Goal: Task Accomplishment & Management: Manage account settings

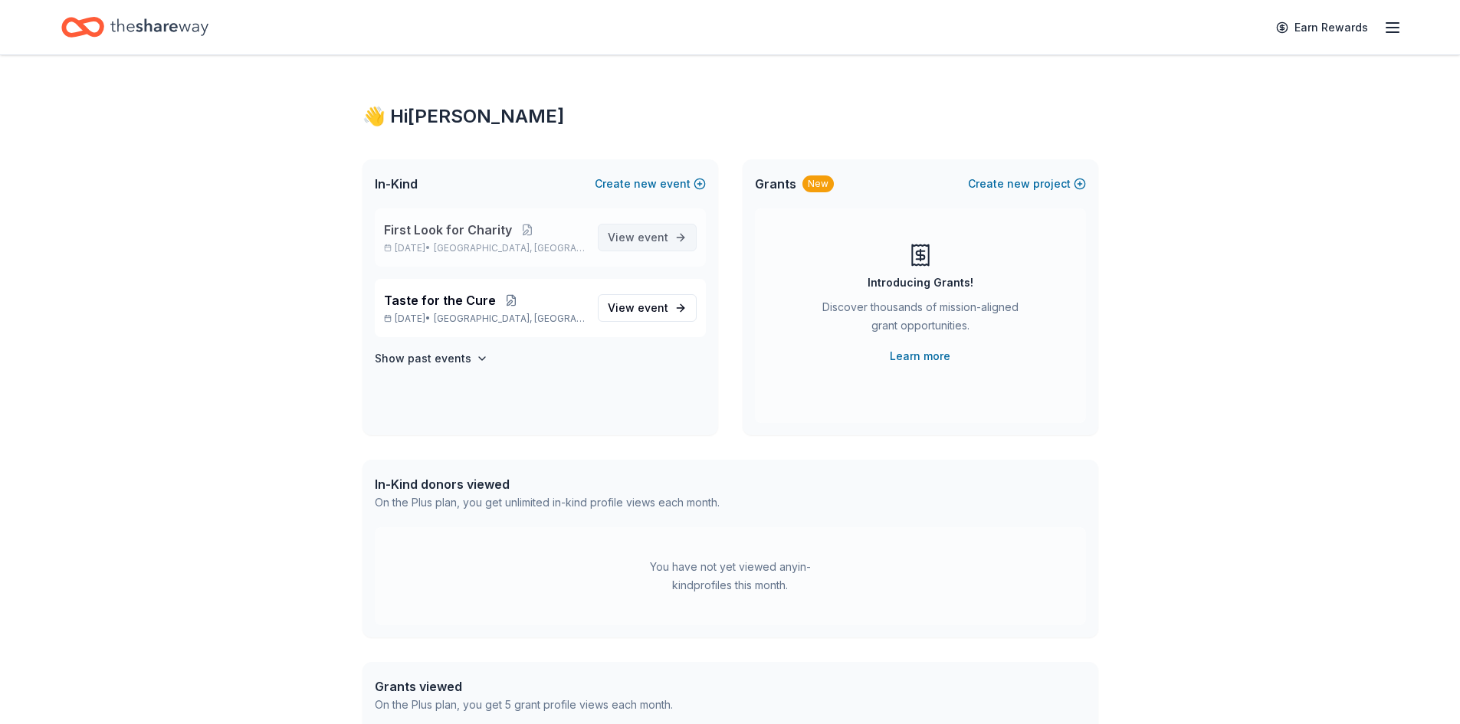
click at [691, 240] on link "View event" at bounding box center [647, 238] width 99 height 28
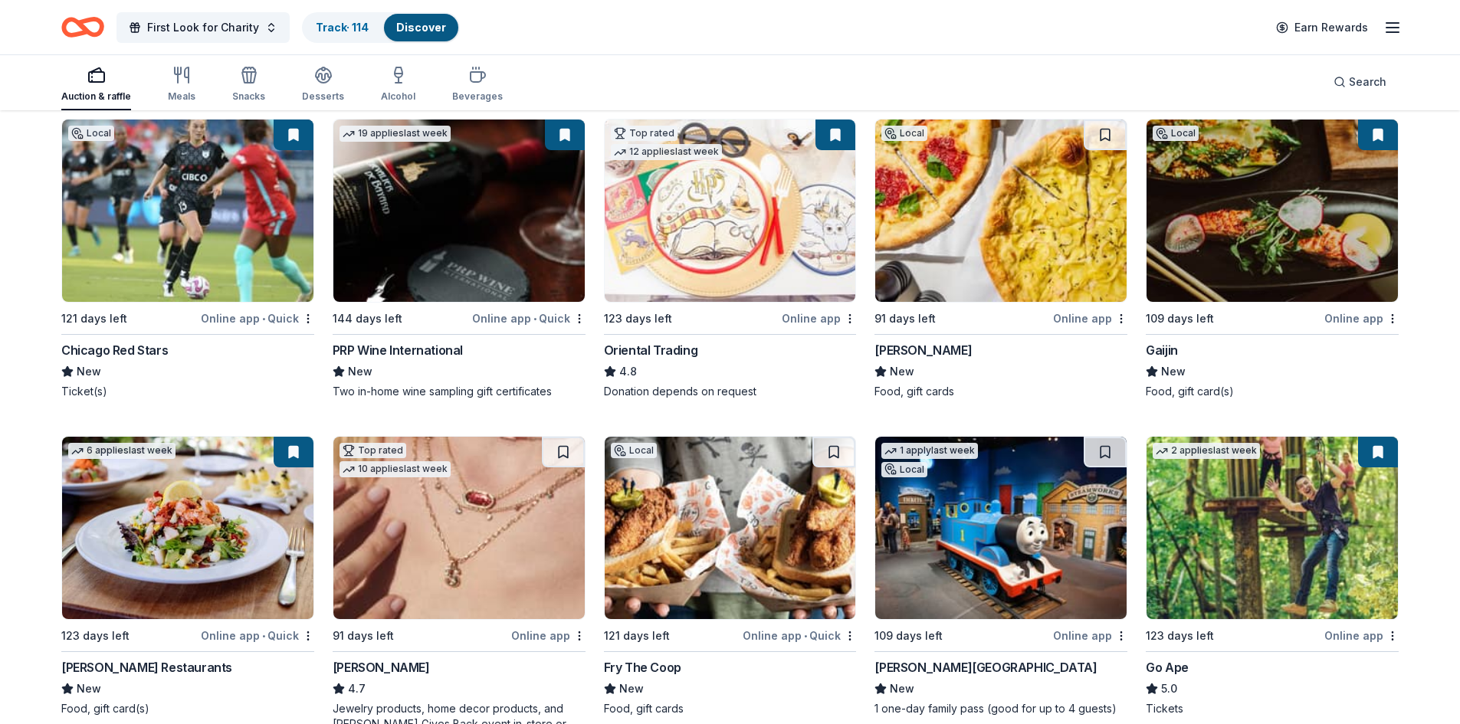
scroll to position [77, 0]
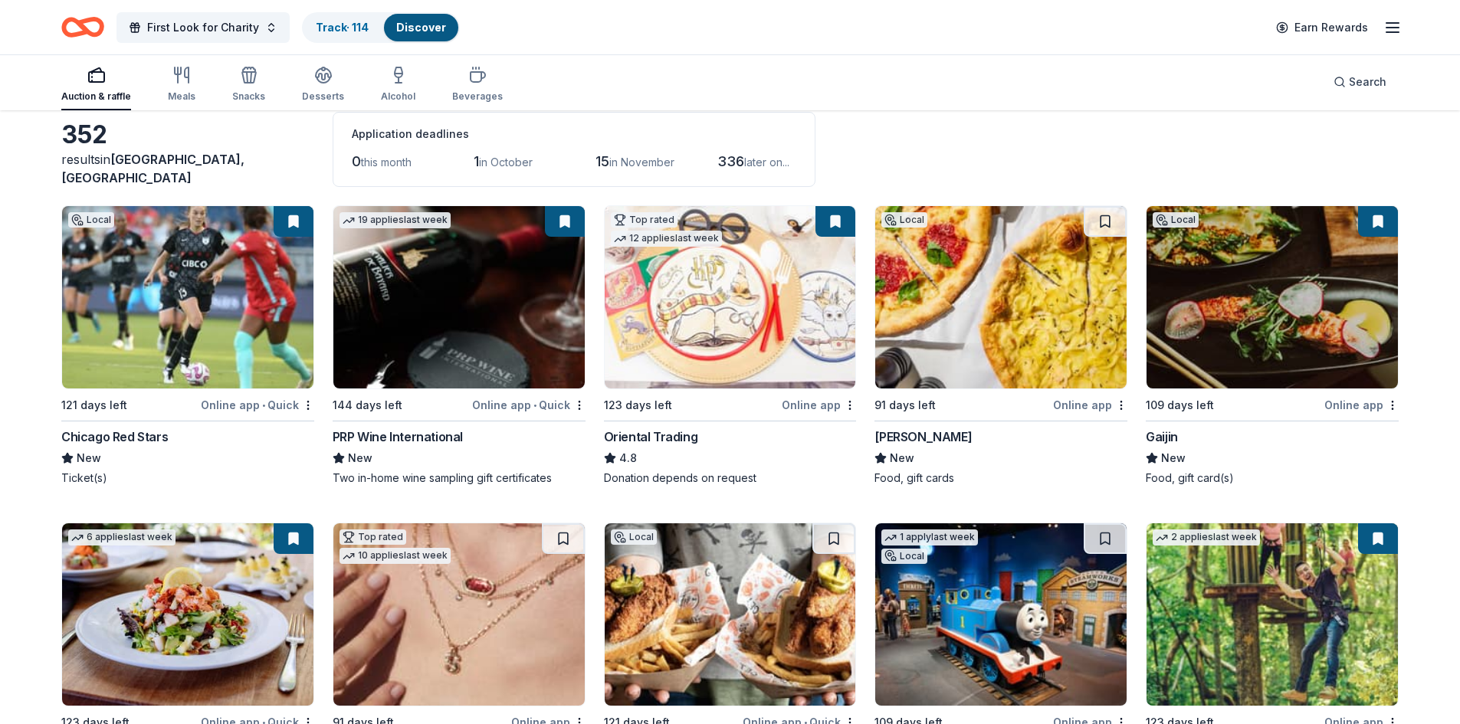
click at [84, 26] on icon "Home" at bounding box center [90, 26] width 24 height 15
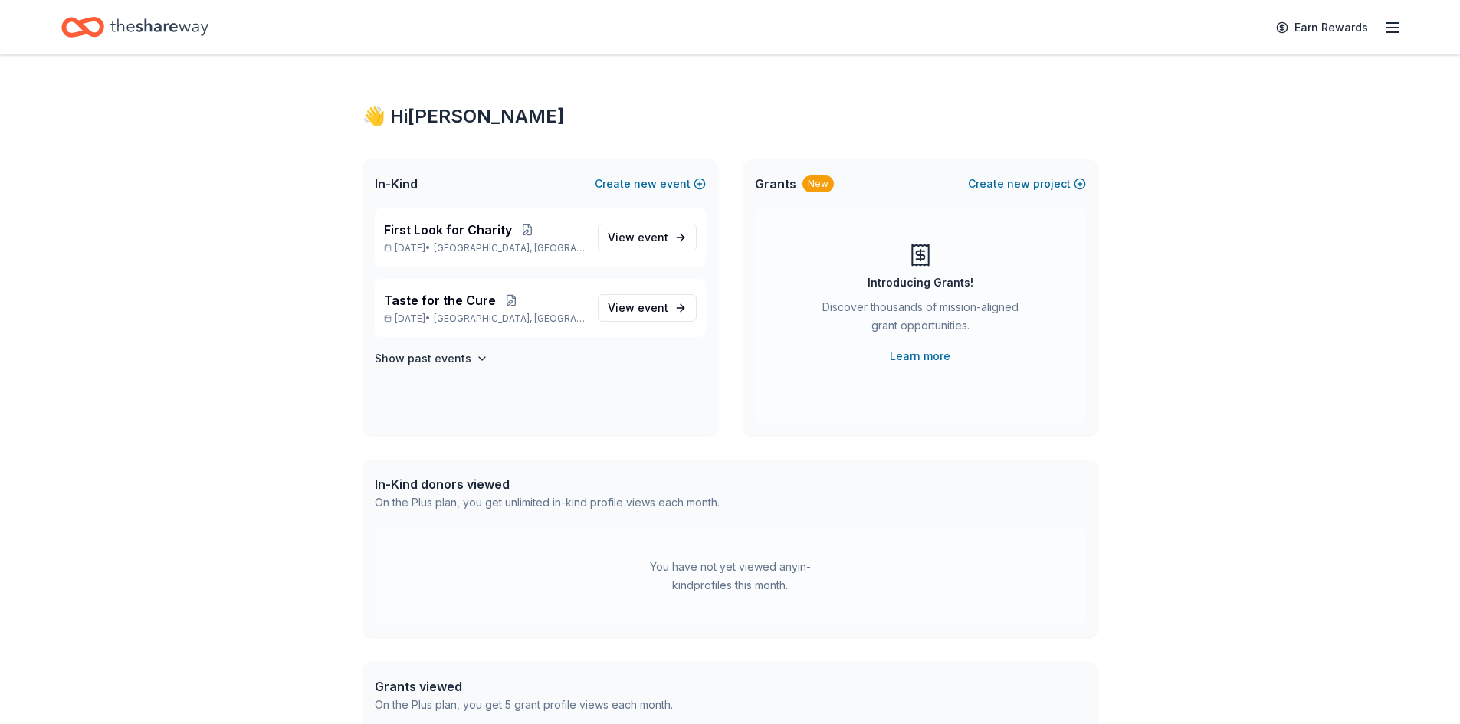
click at [86, 27] on icon "Home" at bounding box center [76, 26] width 24 height 15
click at [662, 244] on span "View event" at bounding box center [638, 237] width 61 height 18
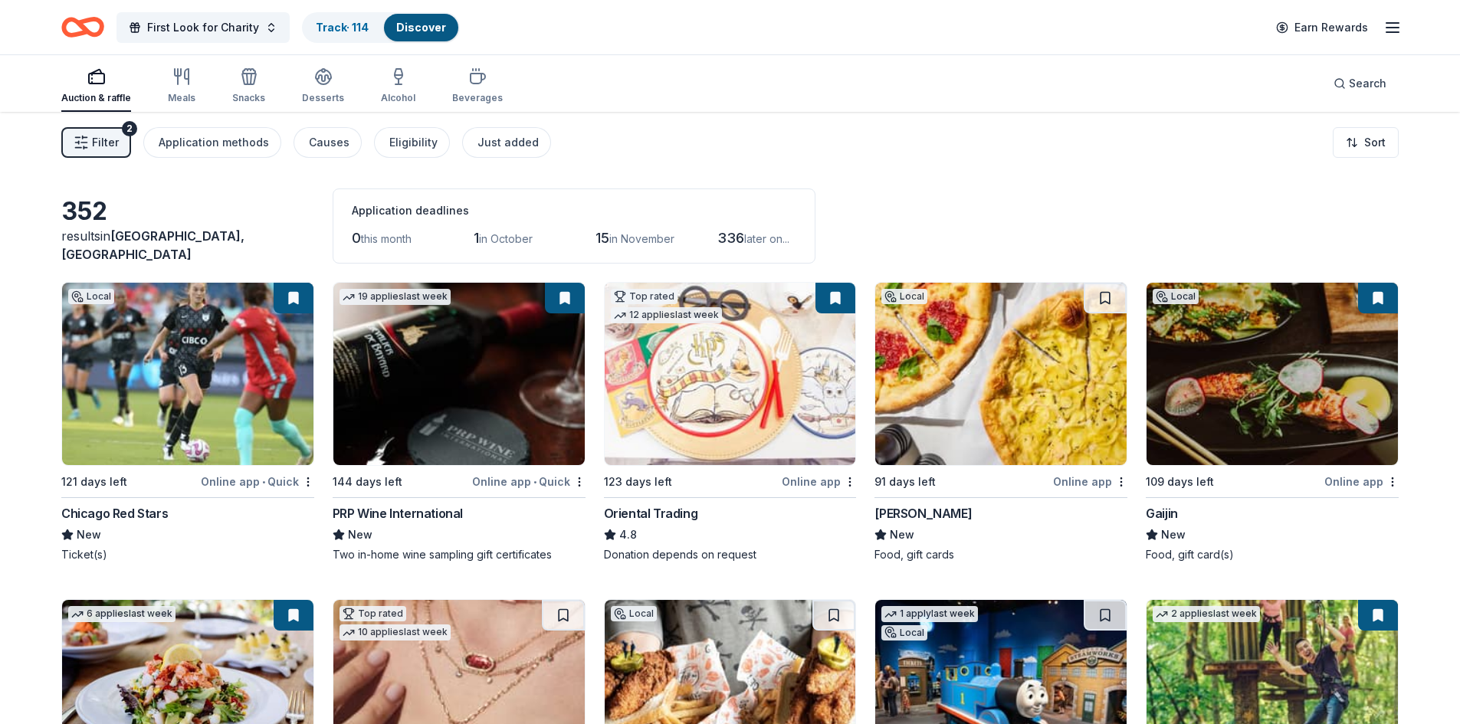
click at [98, 140] on span "Filter" at bounding box center [105, 142] width 27 height 18
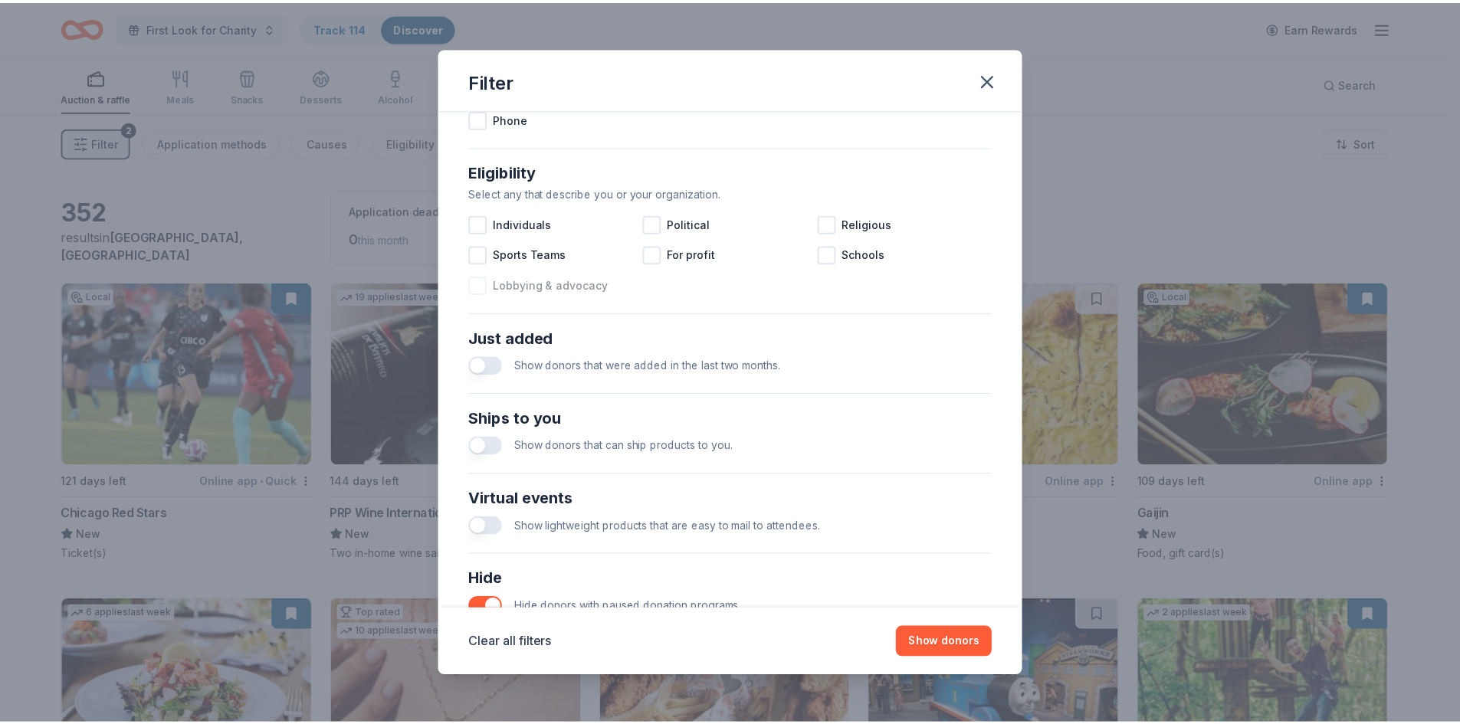
scroll to position [510, 0]
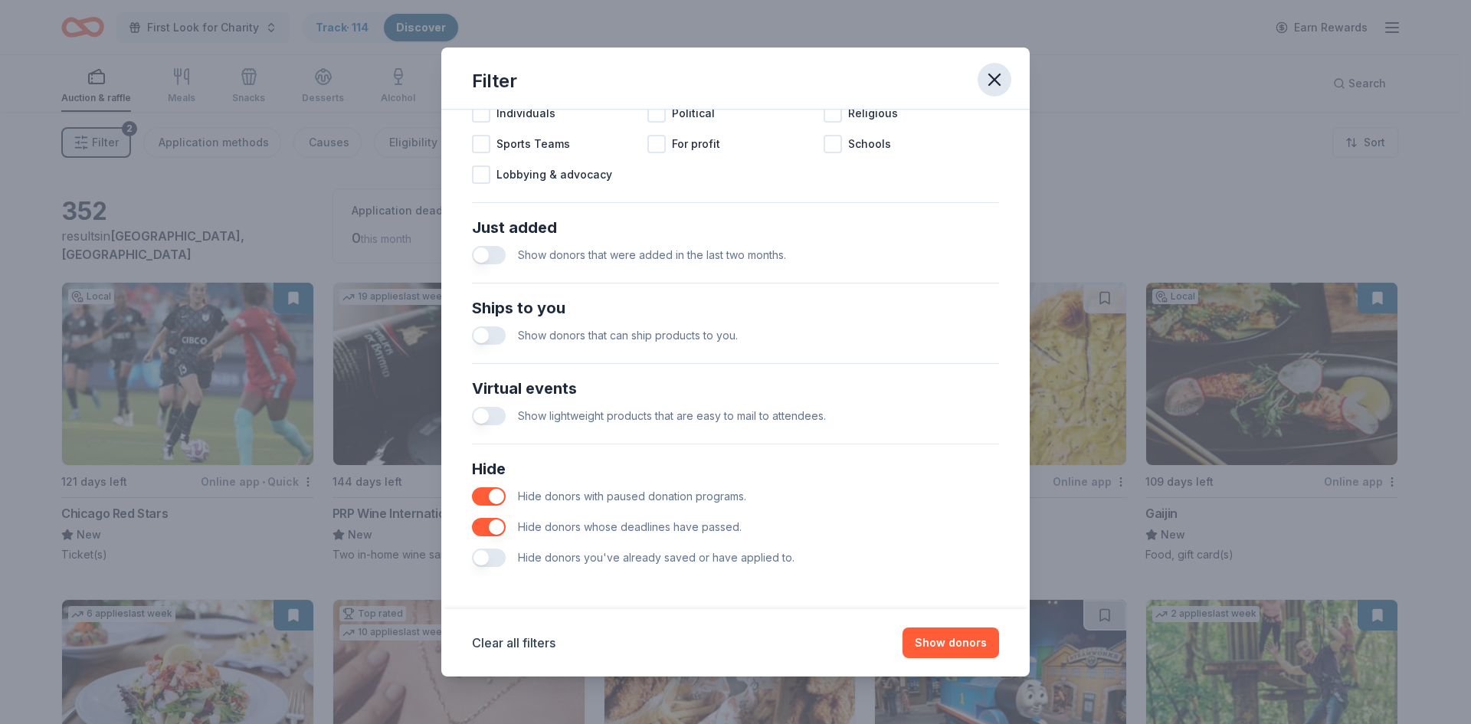
click at [992, 77] on icon "button" at bounding box center [994, 79] width 11 height 11
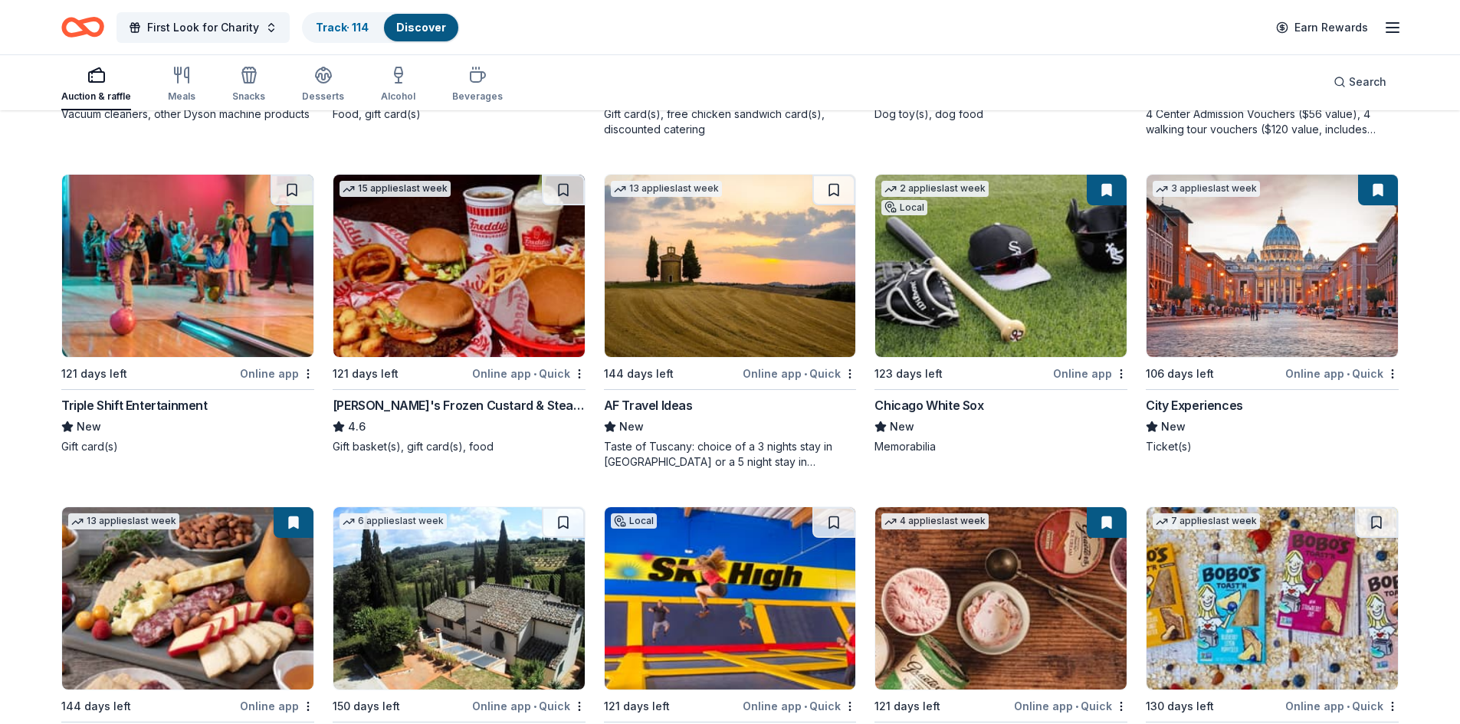
scroll to position [1763, 0]
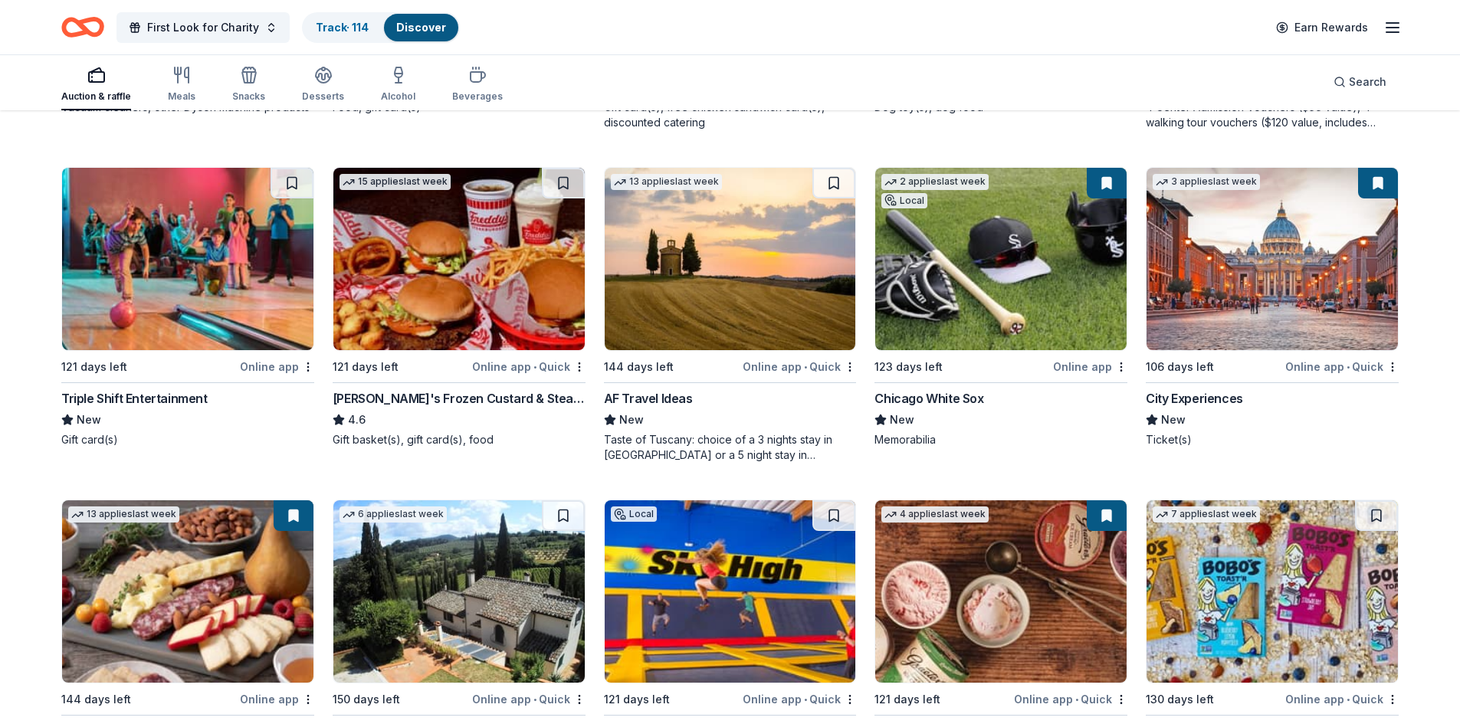
click at [937, 368] on div "123 days left" at bounding box center [908, 367] width 68 height 18
click at [433, 305] on img at bounding box center [458, 259] width 251 height 182
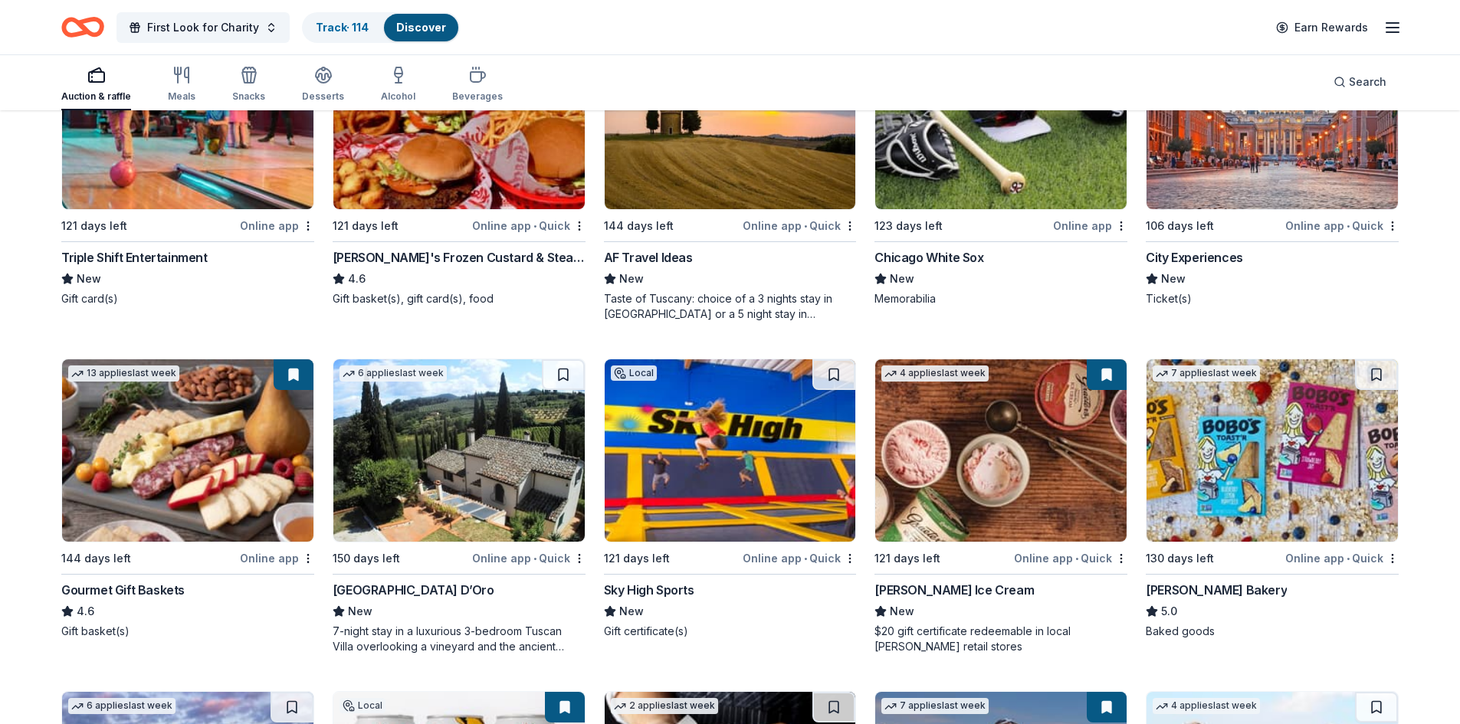
scroll to position [1916, 0]
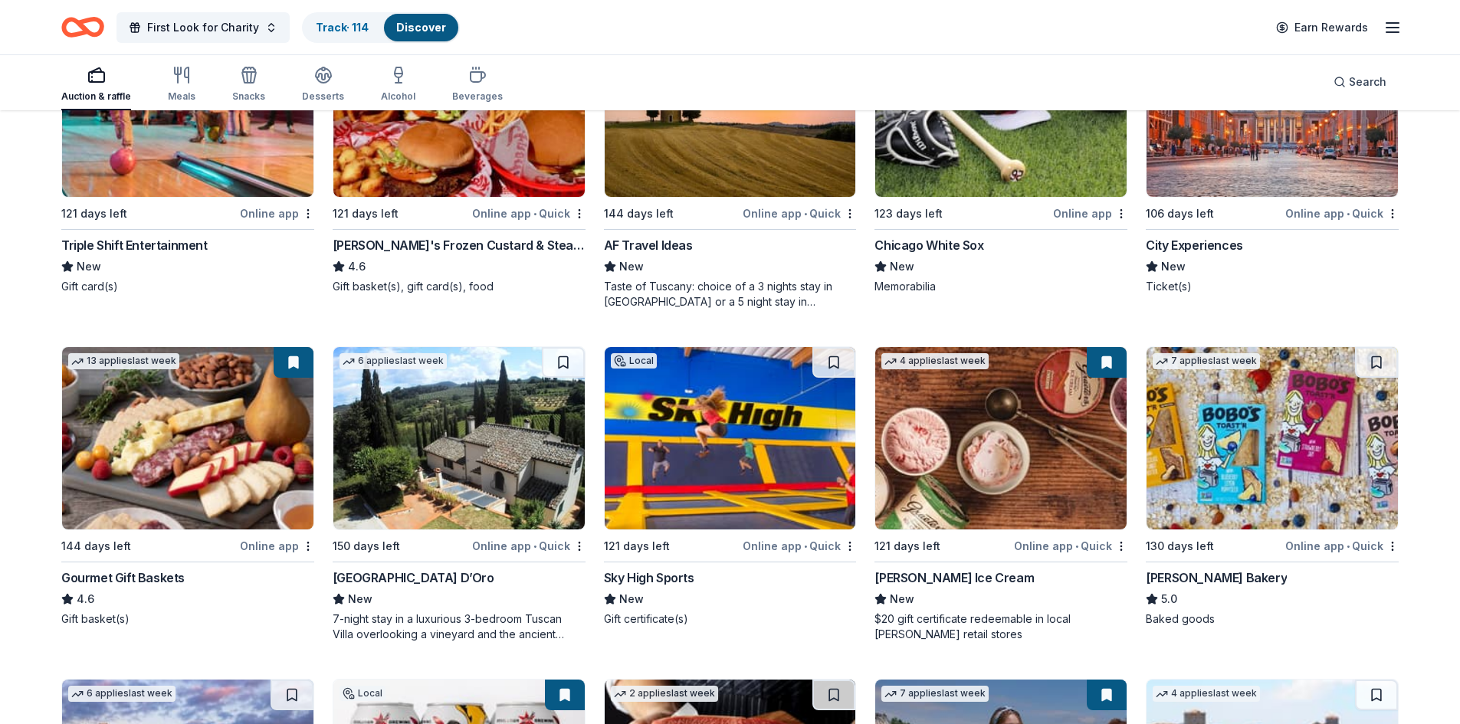
click at [437, 483] on img at bounding box center [458, 438] width 251 height 182
click at [553, 363] on button at bounding box center [563, 362] width 43 height 31
click at [828, 361] on button at bounding box center [833, 362] width 43 height 31
click at [1111, 371] on button at bounding box center [1107, 362] width 40 height 31
click at [1105, 359] on button at bounding box center [1107, 362] width 40 height 31
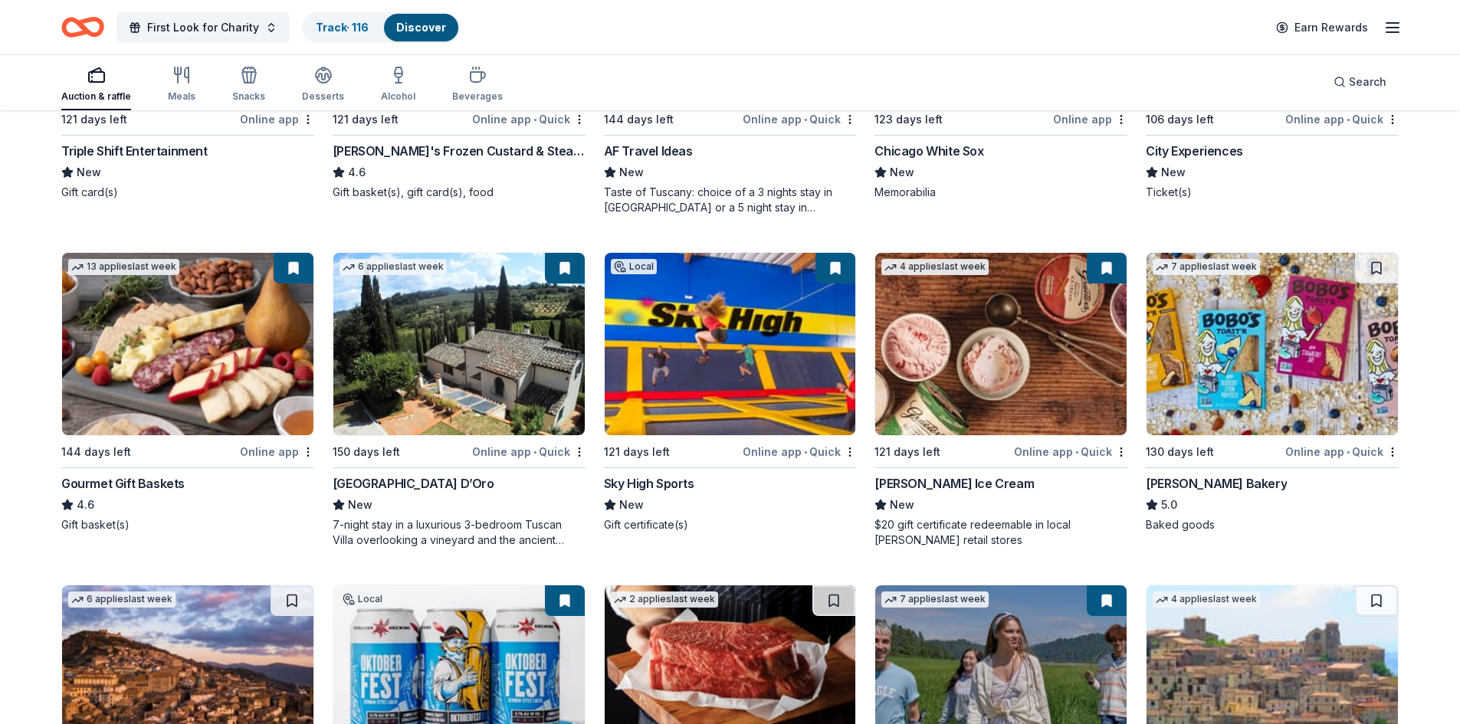
scroll to position [2223, 0]
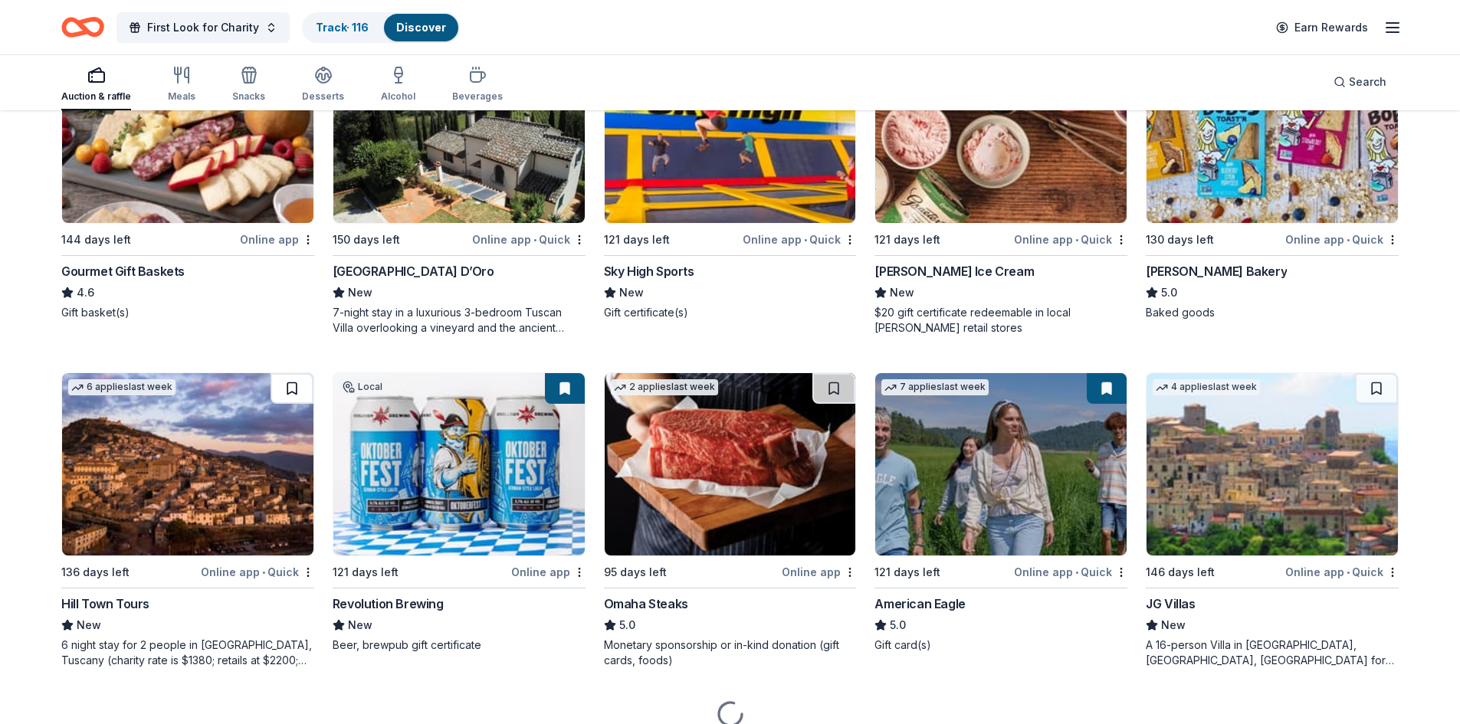
click at [280, 385] on button at bounding box center [292, 388] width 43 height 31
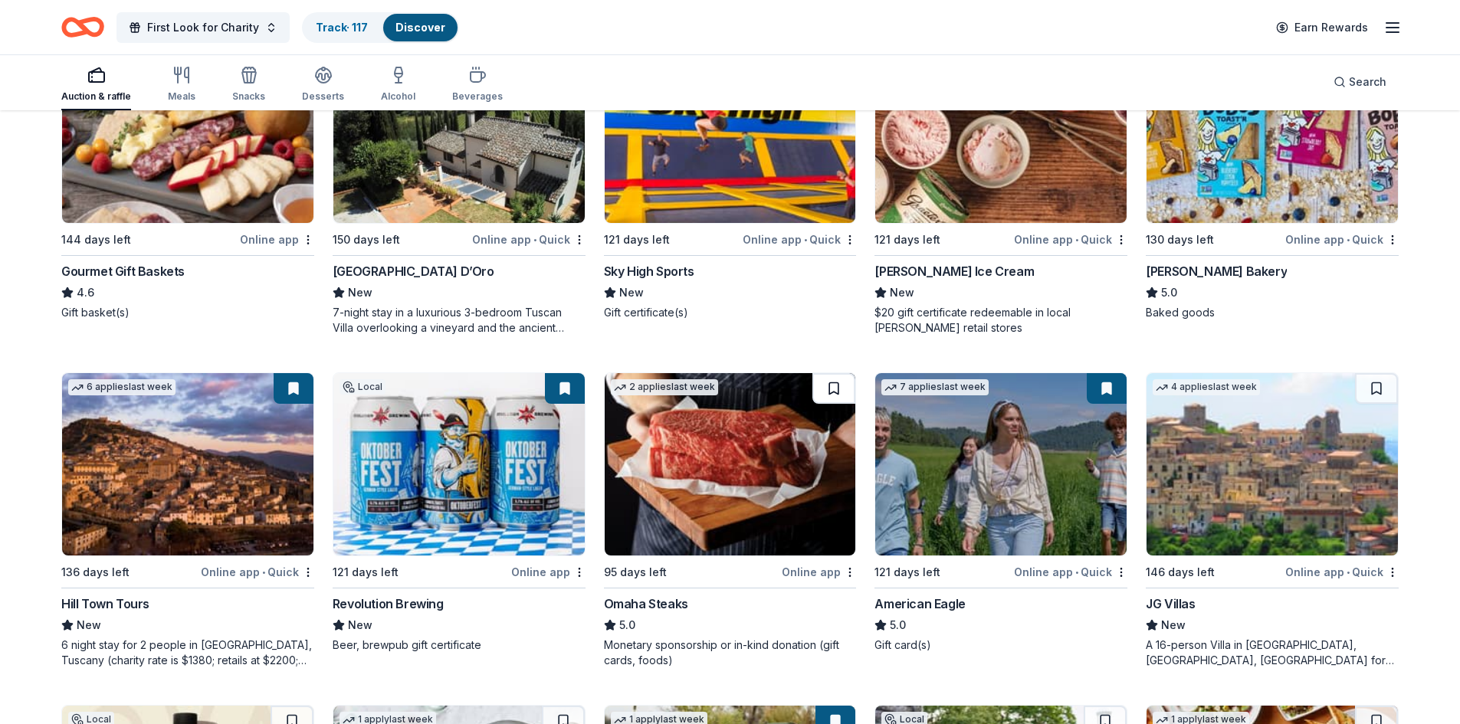
click at [828, 385] on button at bounding box center [833, 388] width 43 height 31
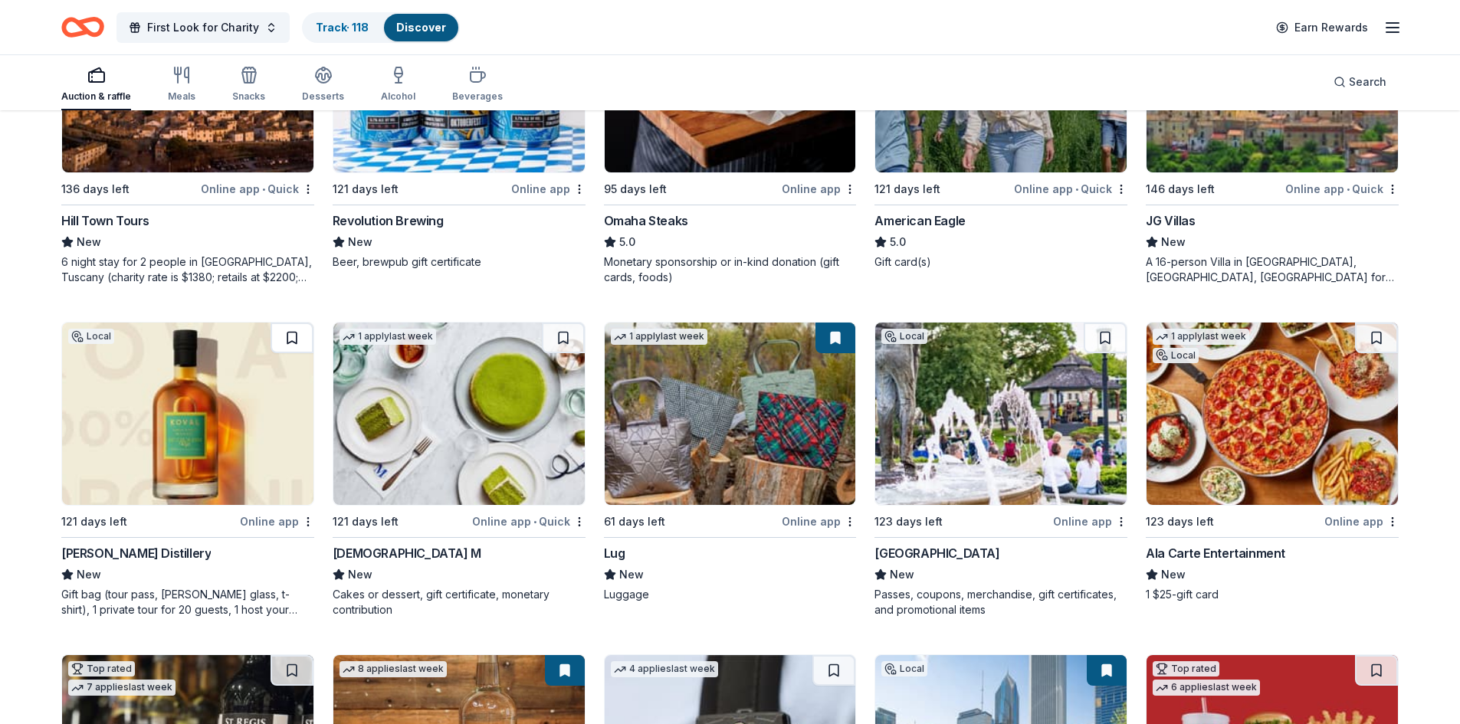
click at [296, 335] on button at bounding box center [292, 338] width 43 height 31
click at [845, 333] on button at bounding box center [835, 338] width 40 height 31
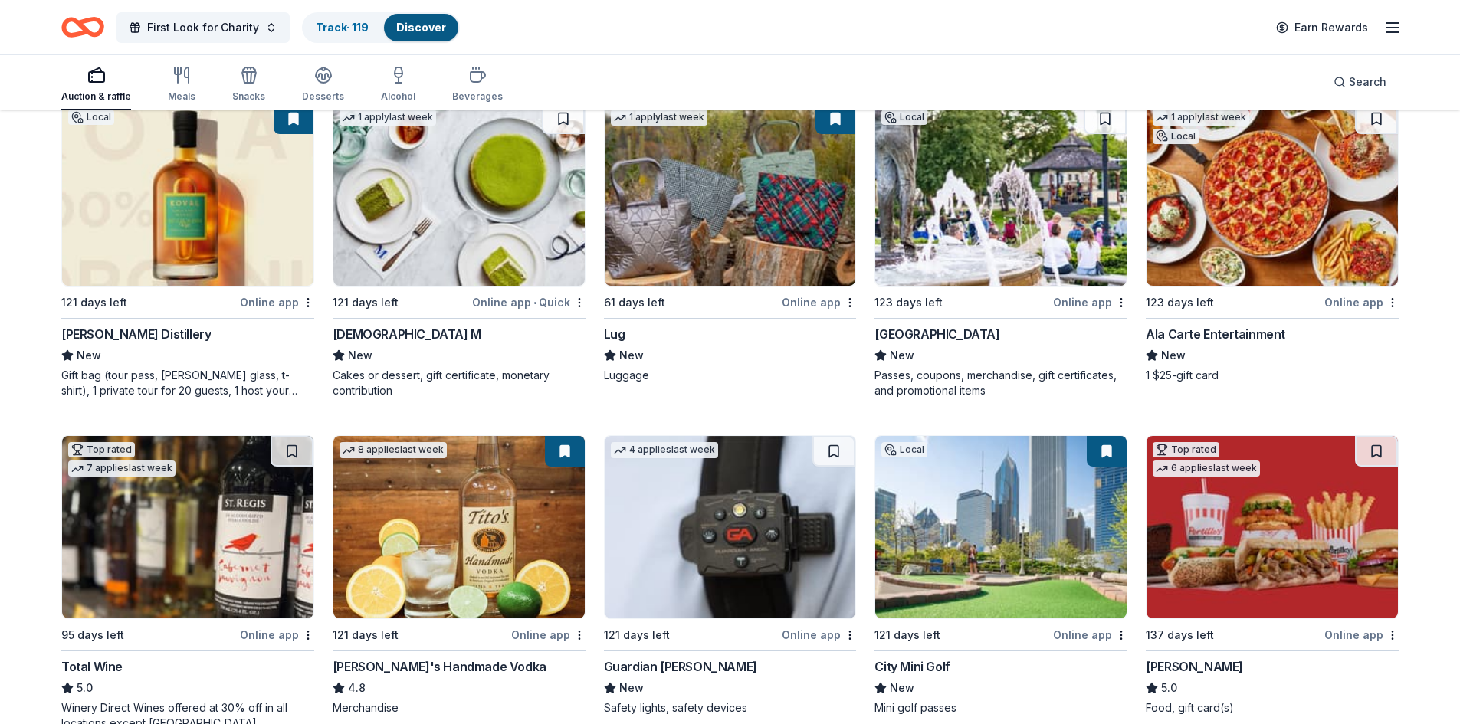
scroll to position [2954, 0]
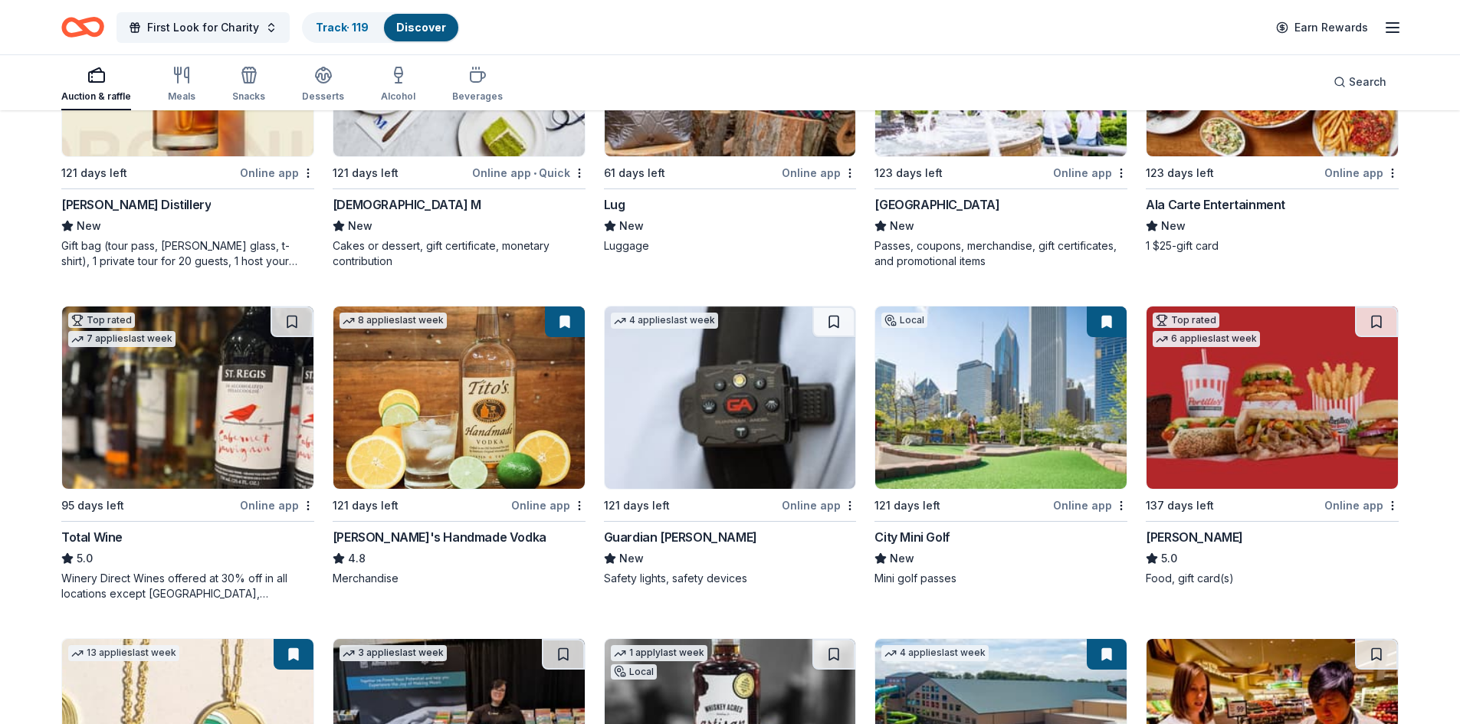
click at [1112, 322] on button at bounding box center [1107, 322] width 40 height 31
click at [1368, 315] on button at bounding box center [1376, 322] width 43 height 31
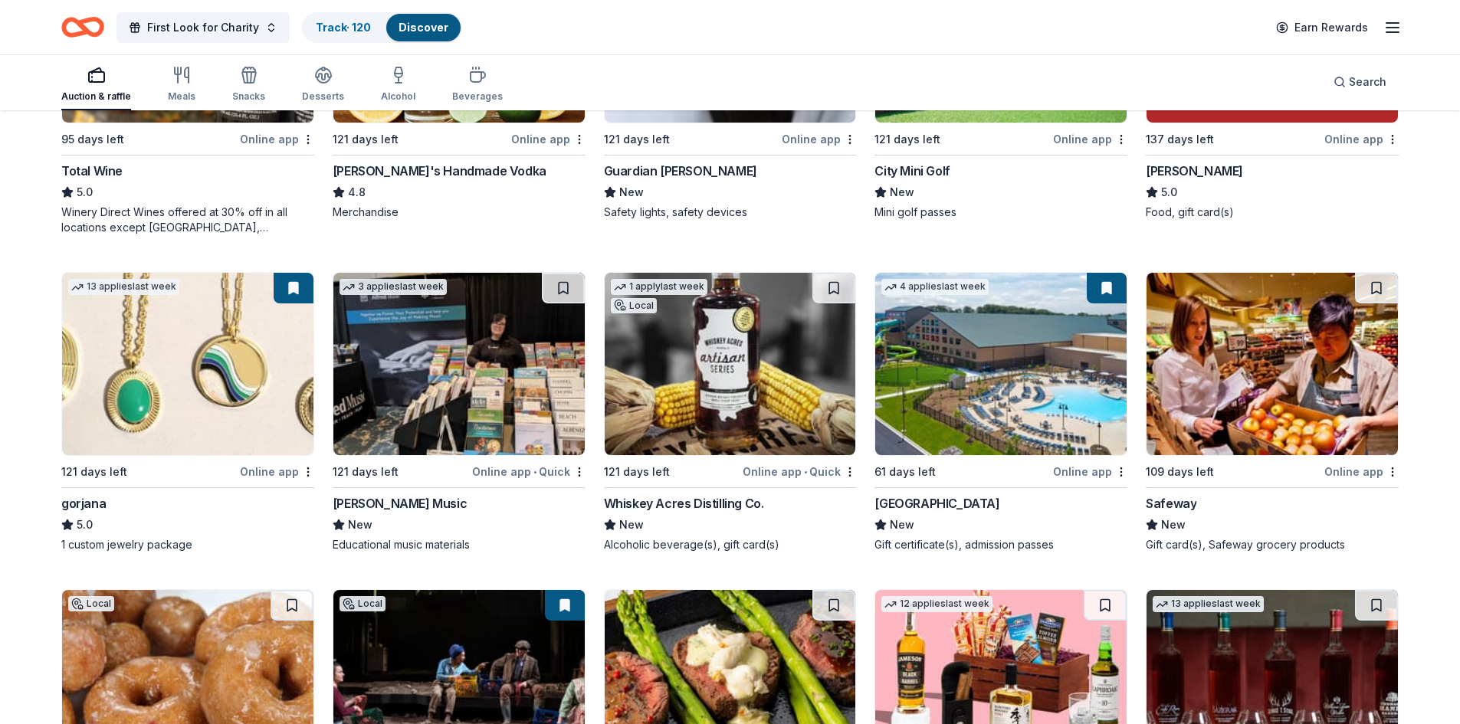
scroll to position [3491, 0]
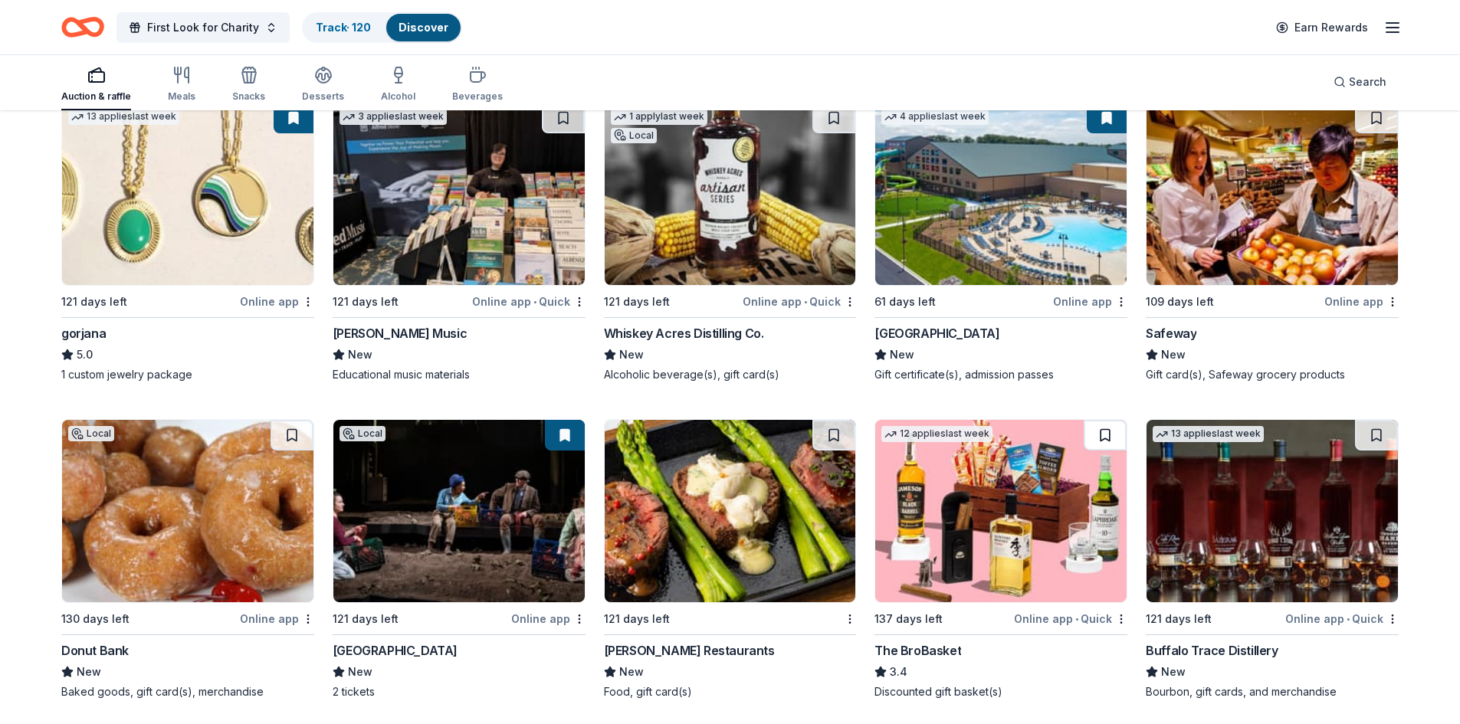
click at [1116, 433] on button at bounding box center [1105, 435] width 43 height 31
click at [1388, 437] on button at bounding box center [1376, 435] width 43 height 31
click at [277, 431] on button at bounding box center [292, 435] width 43 height 31
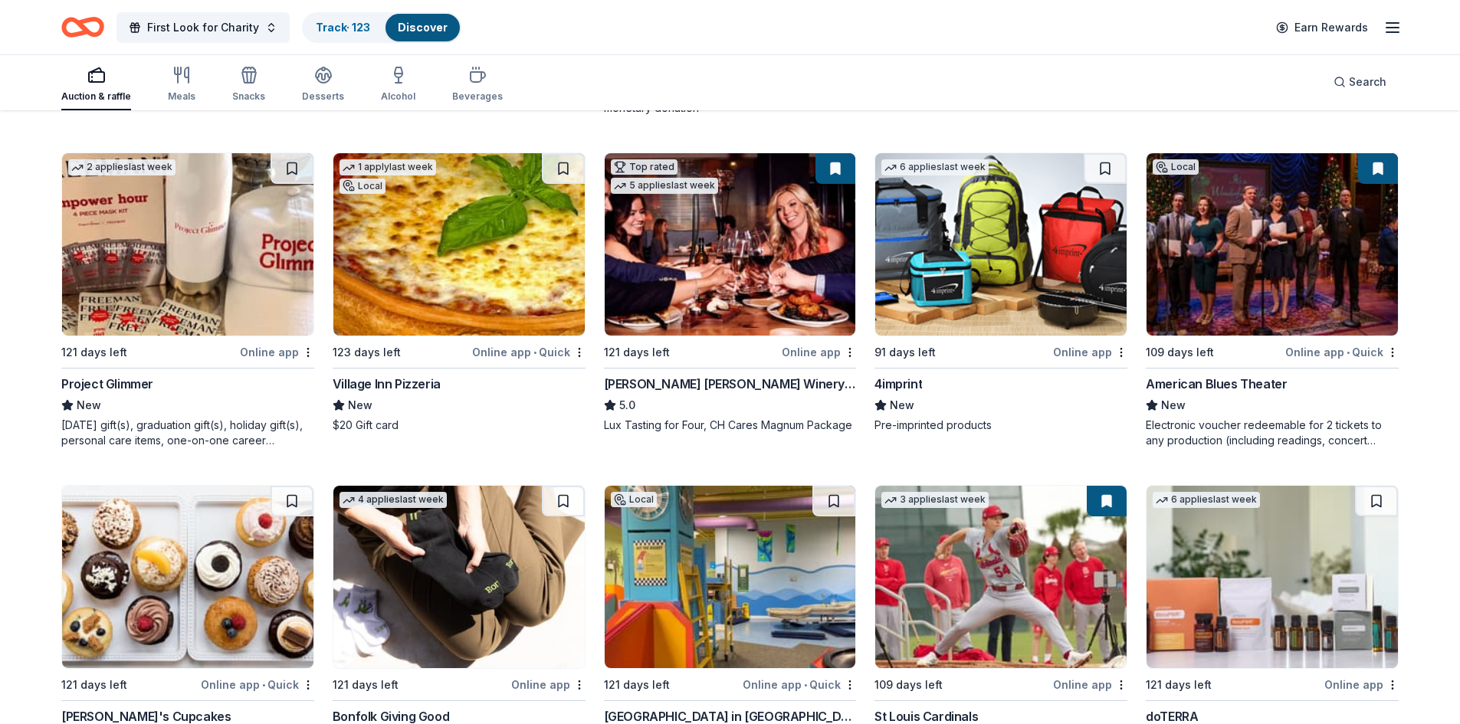
scroll to position [4484, 0]
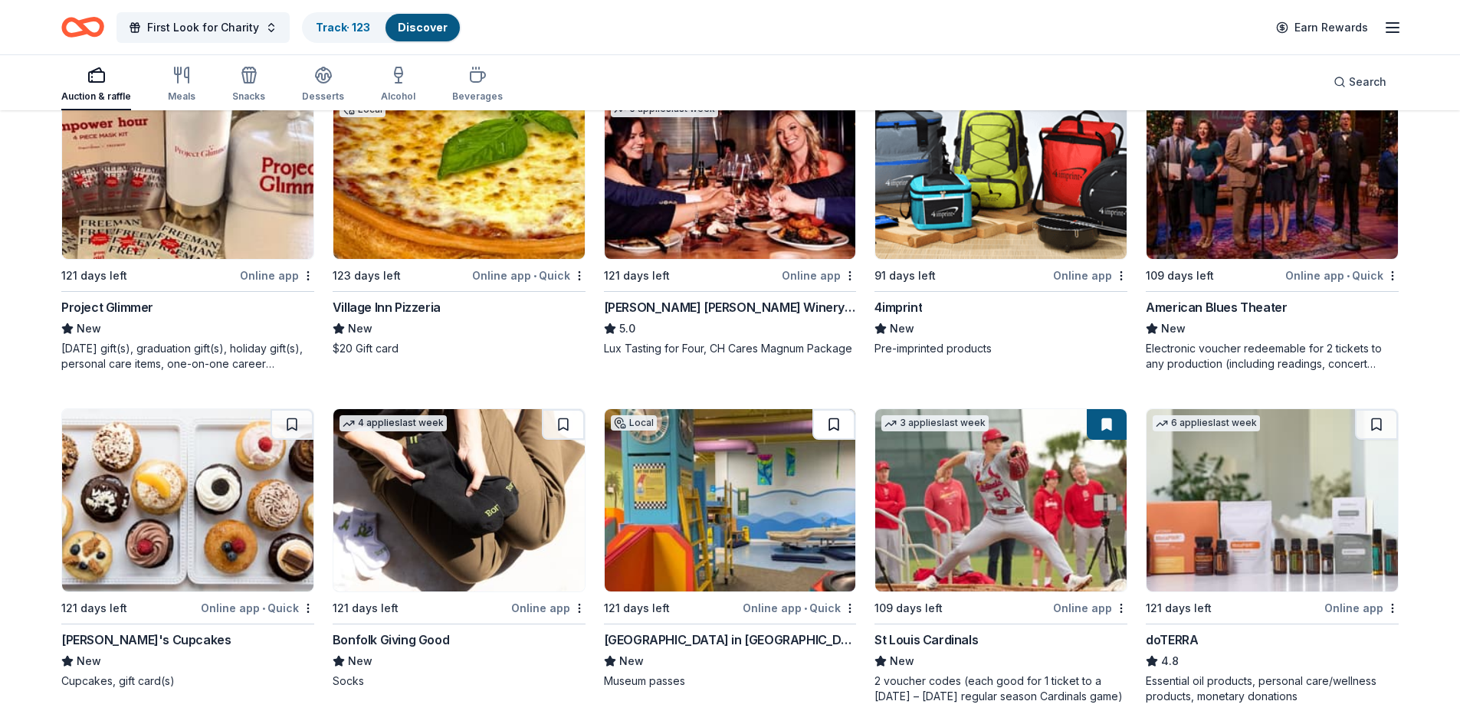
click at [835, 428] on button at bounding box center [833, 424] width 43 height 31
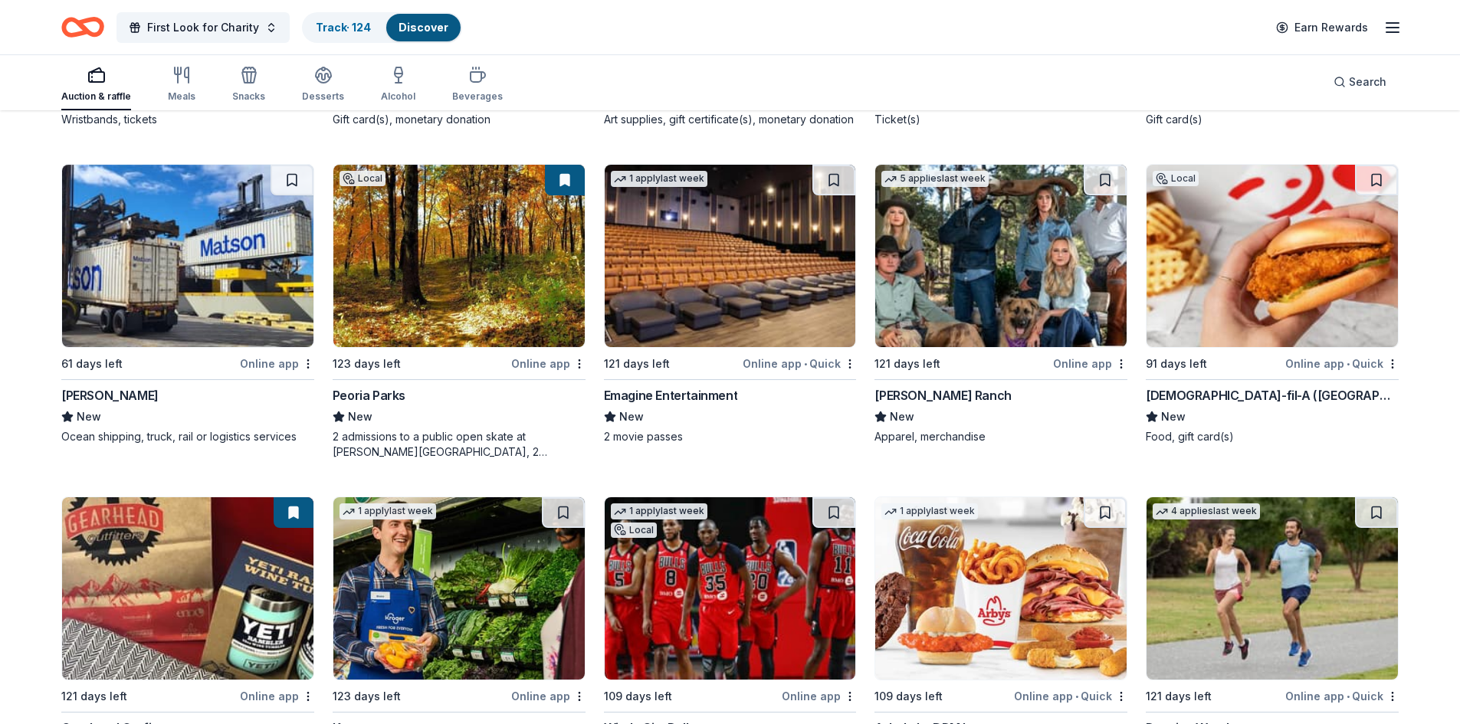
scroll to position [6434, 0]
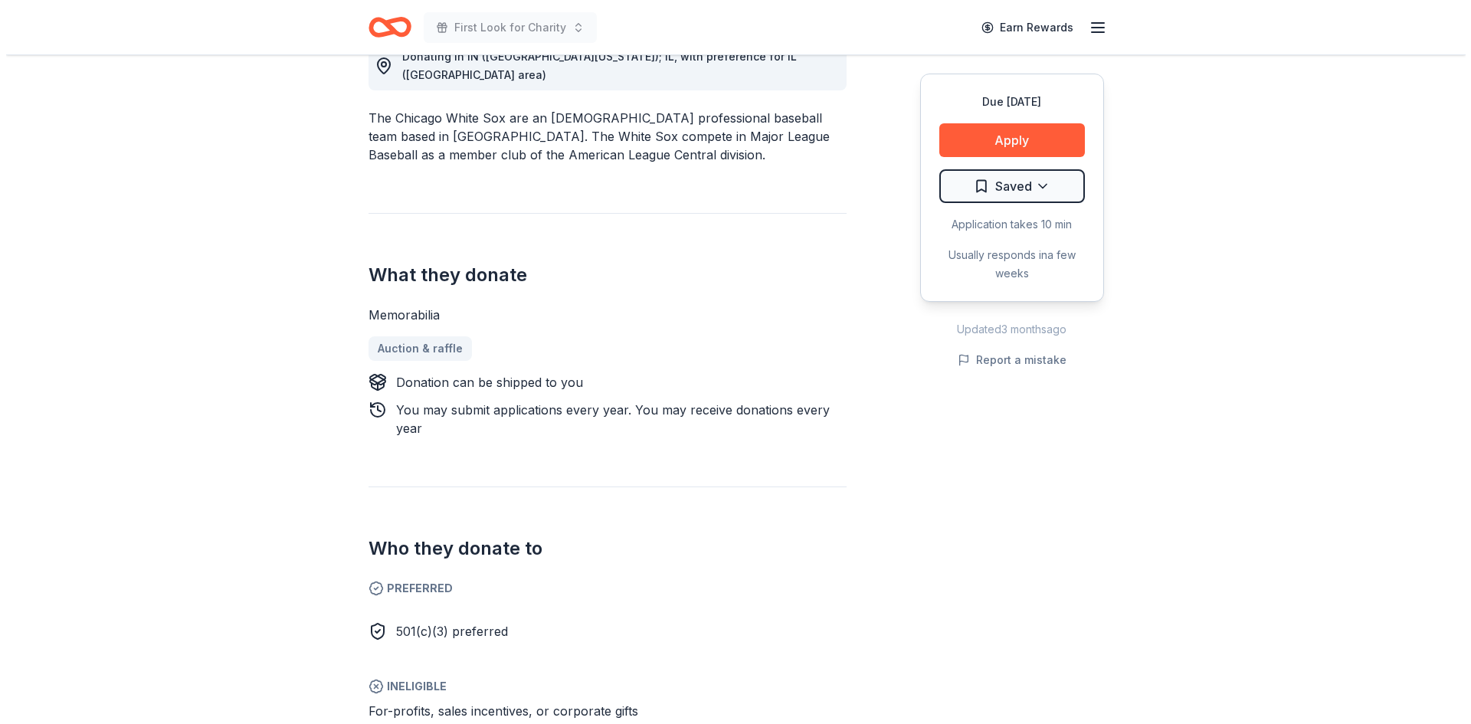
scroll to position [460, 0]
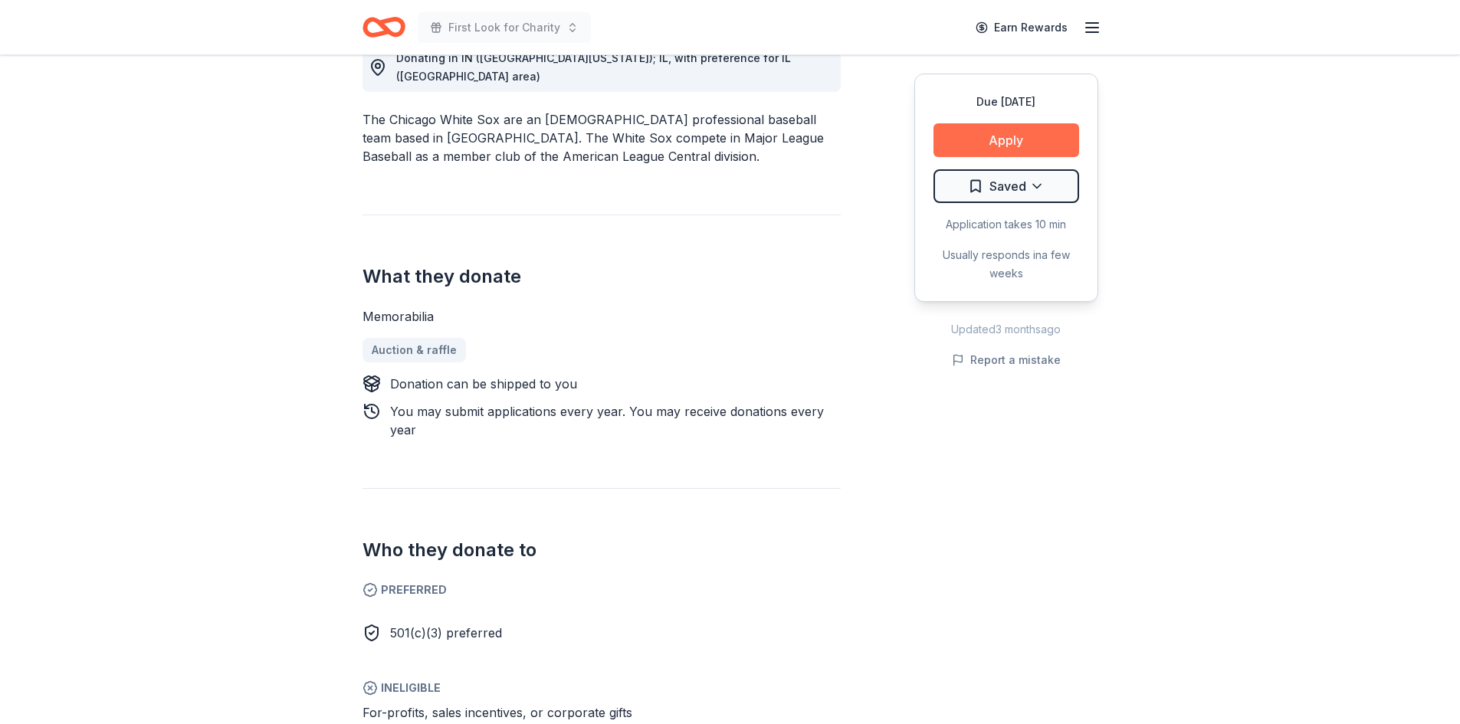
click at [1038, 137] on button "Apply" at bounding box center [1006, 140] width 146 height 34
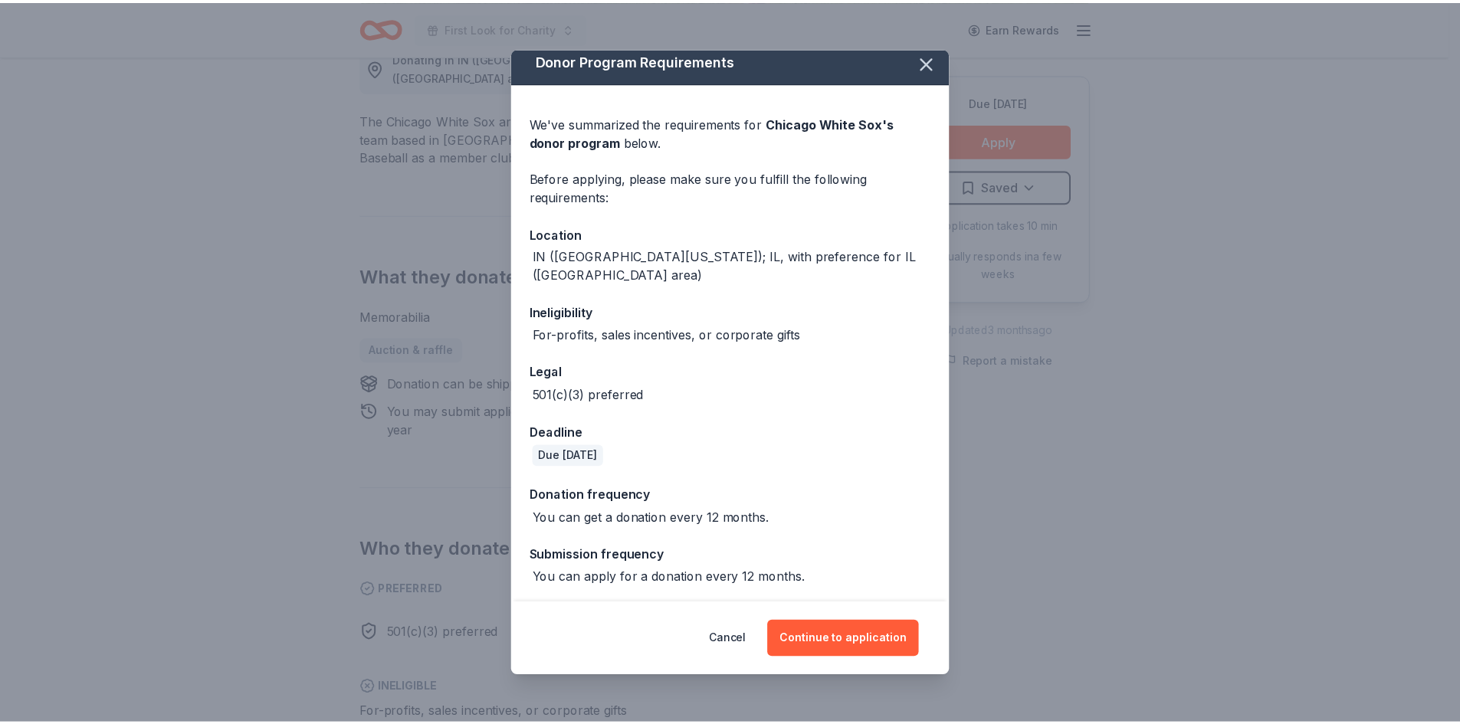
scroll to position [10, 0]
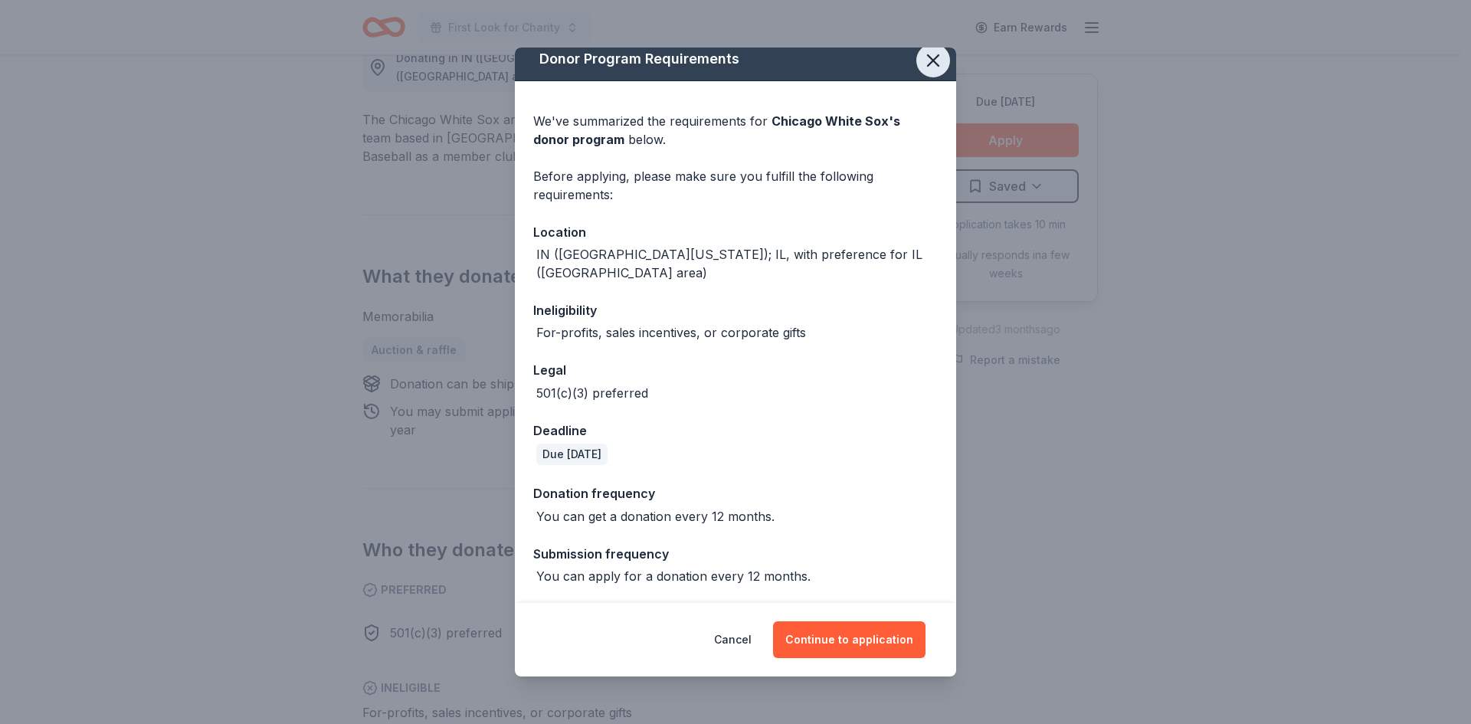
click at [928, 61] on icon "button" at bounding box center [933, 60] width 11 height 11
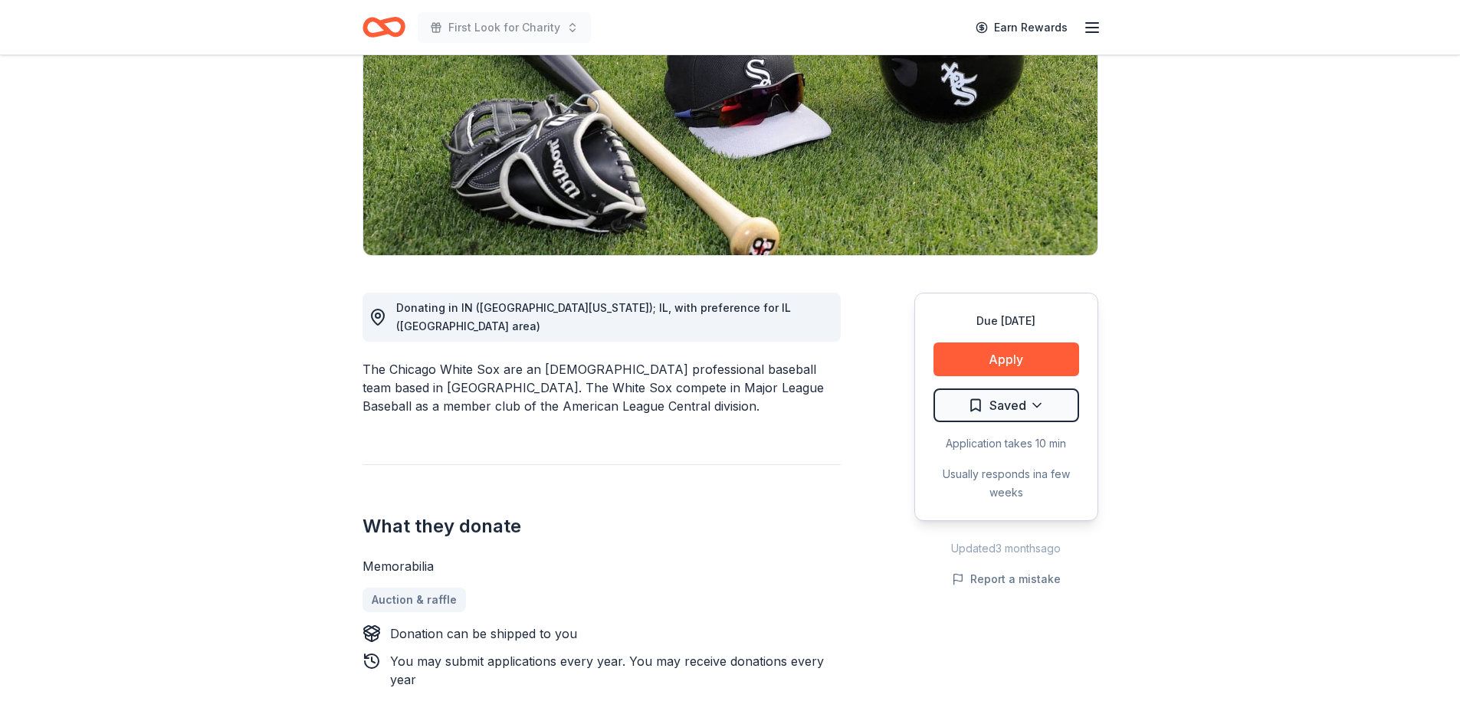
scroll to position [0, 0]
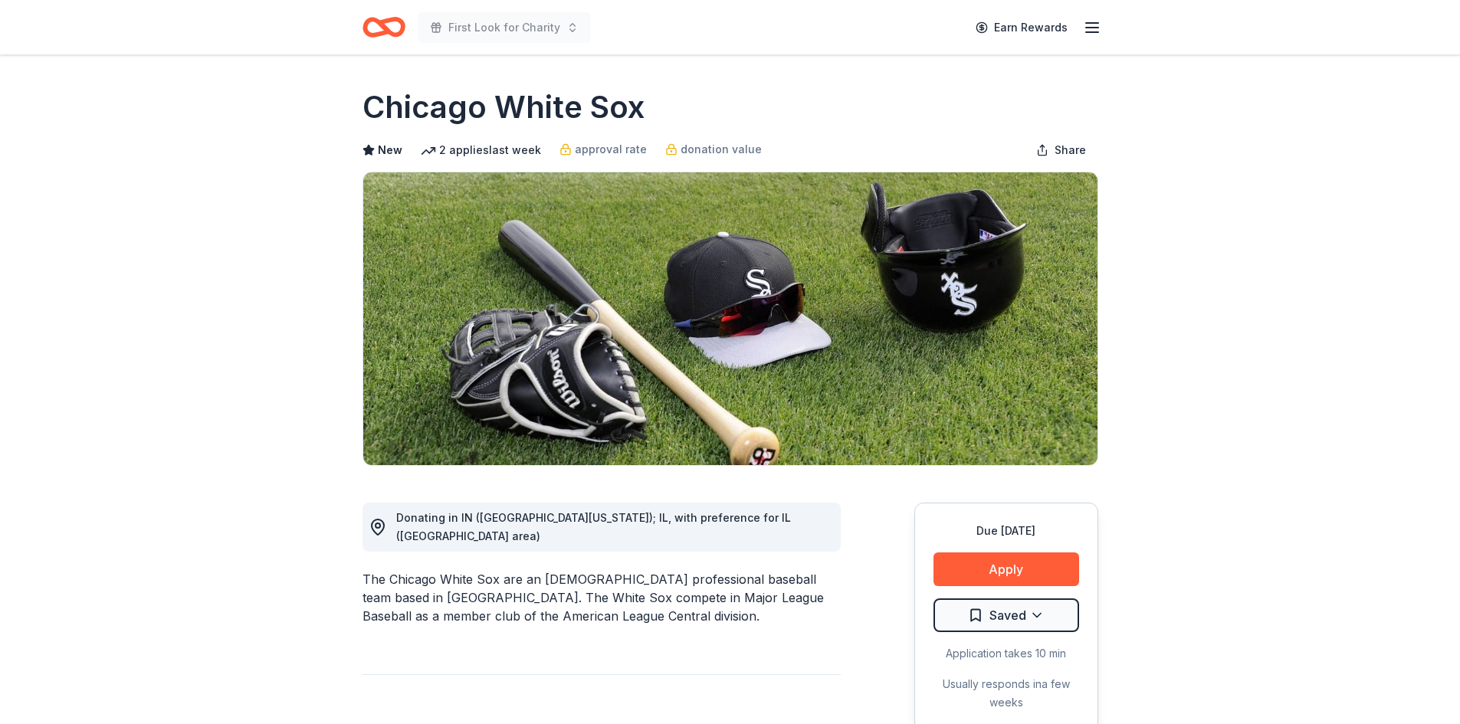
click at [1094, 23] on line "button" at bounding box center [1092, 23] width 12 height 0
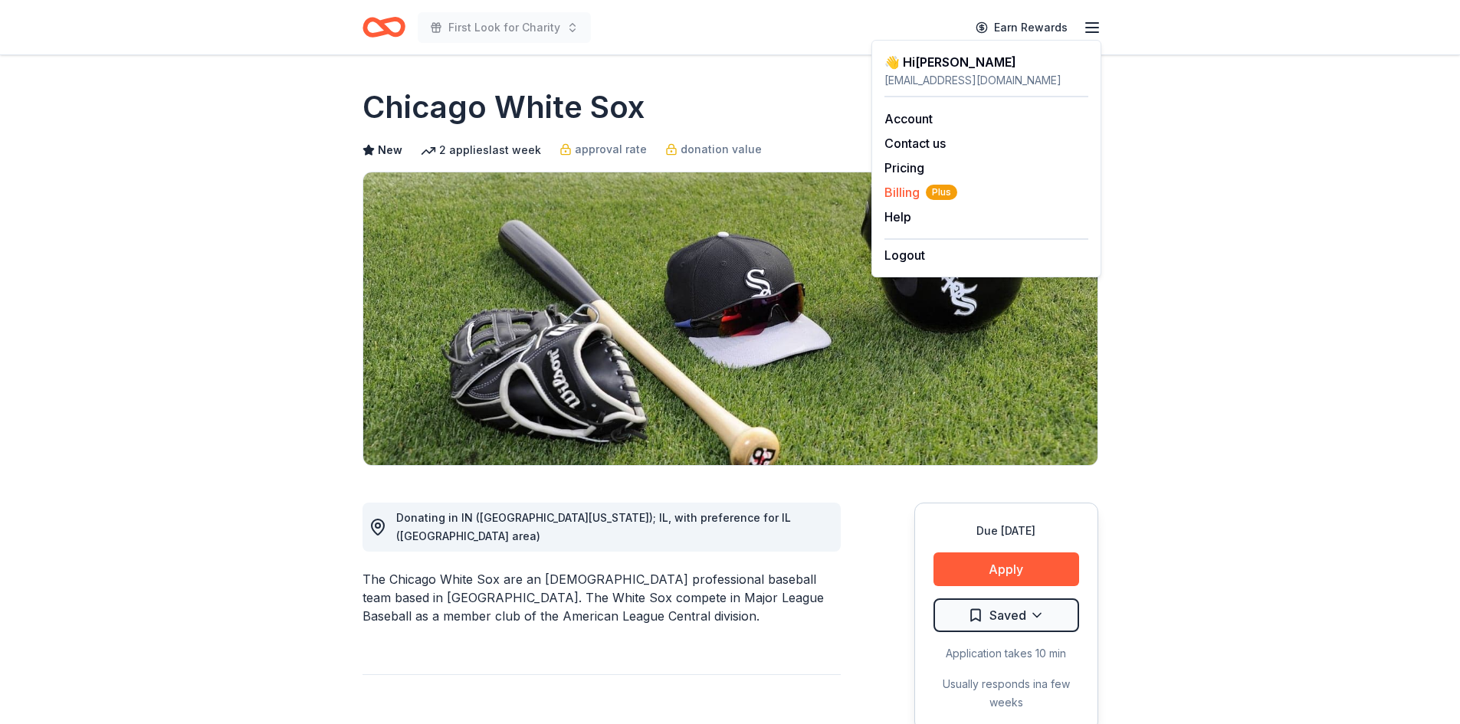
click at [897, 195] on span "Billing Plus" at bounding box center [920, 192] width 73 height 18
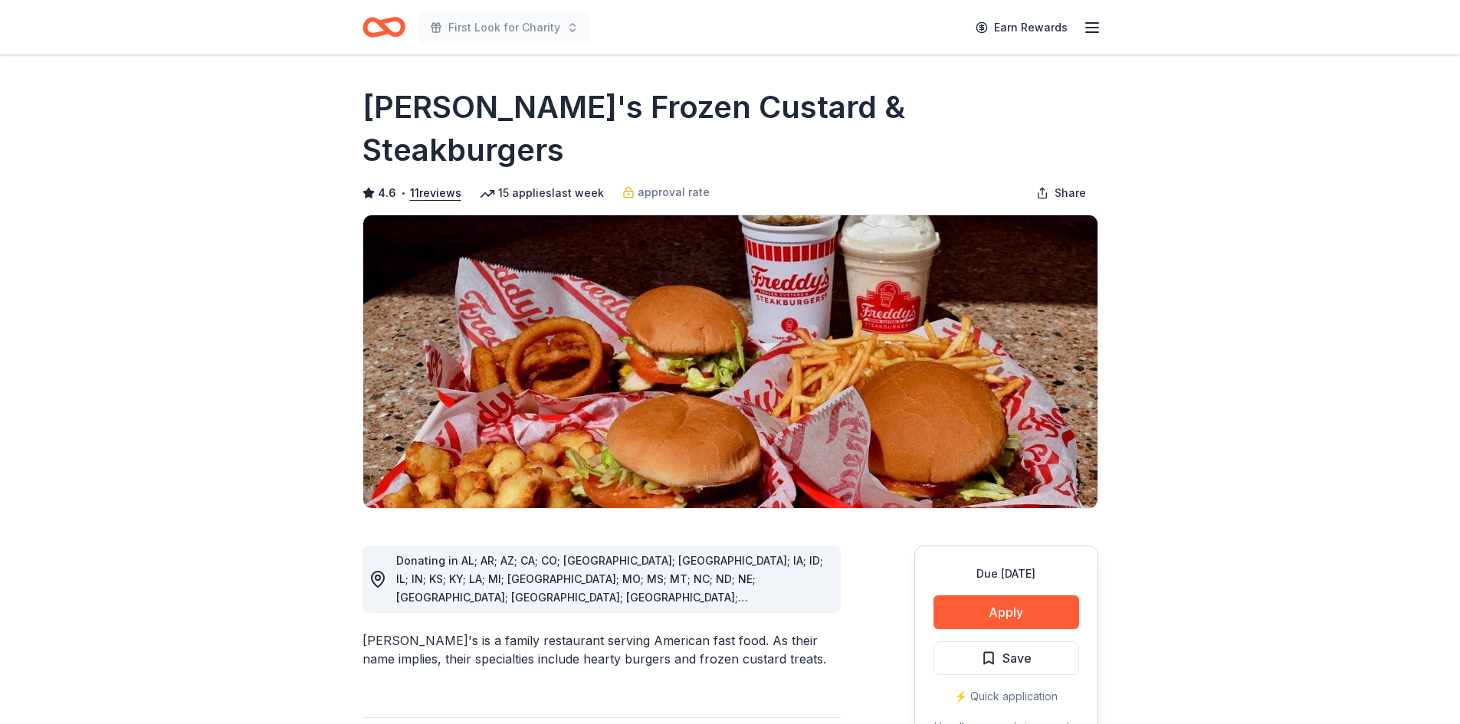
click at [920, 47] on div "First Look for Charity Earn Rewards" at bounding box center [730, 27] width 785 height 54
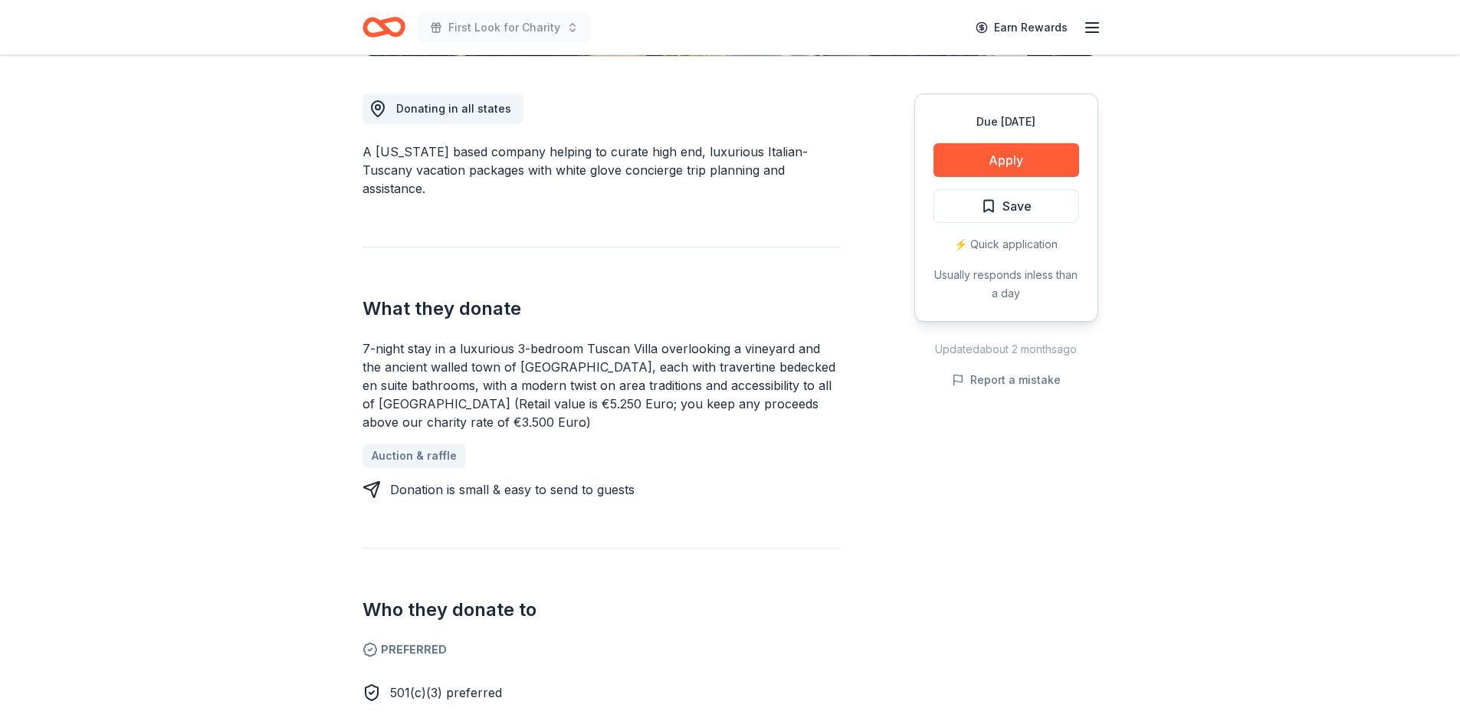
scroll to position [230, 0]
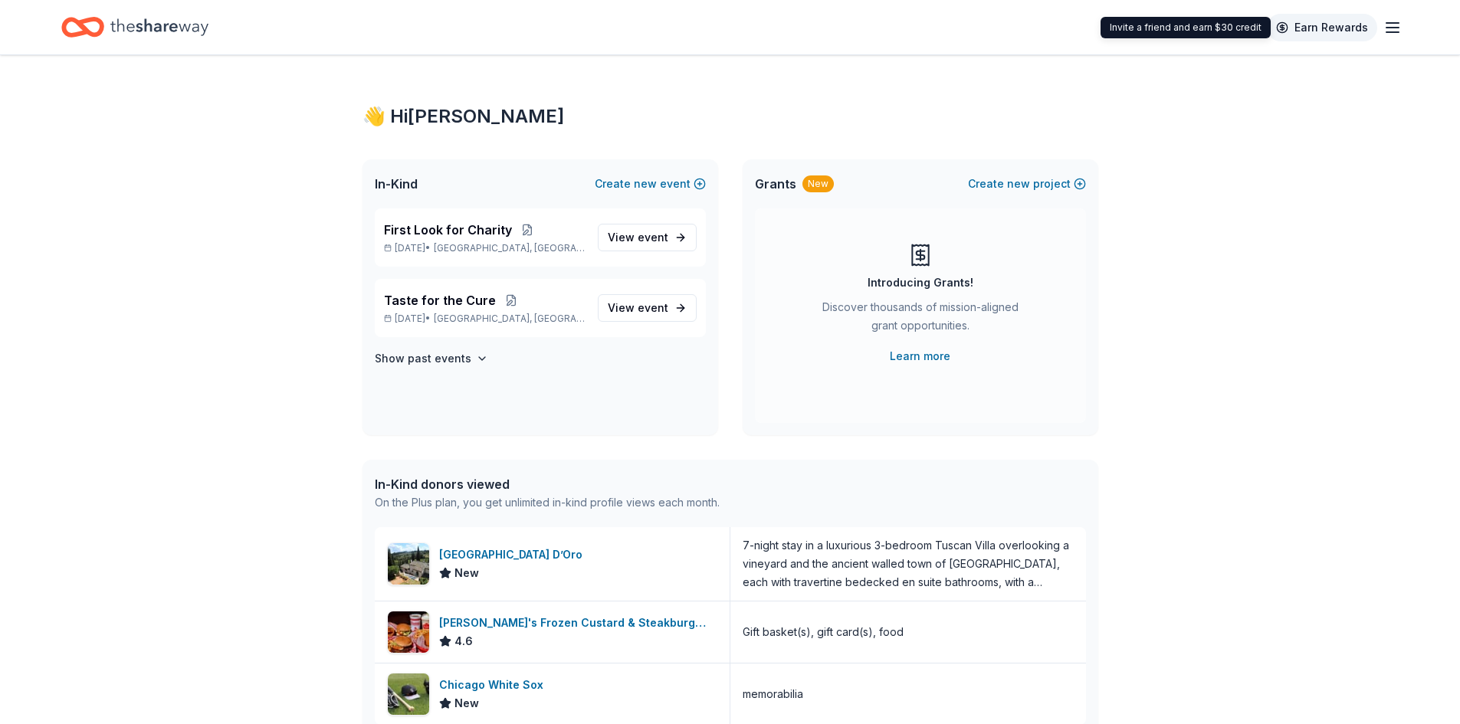
click at [1338, 28] on link "Earn Rewards" at bounding box center [1322, 28] width 110 height 28
click at [1396, 32] on line "button" at bounding box center [1392, 32] width 12 height 0
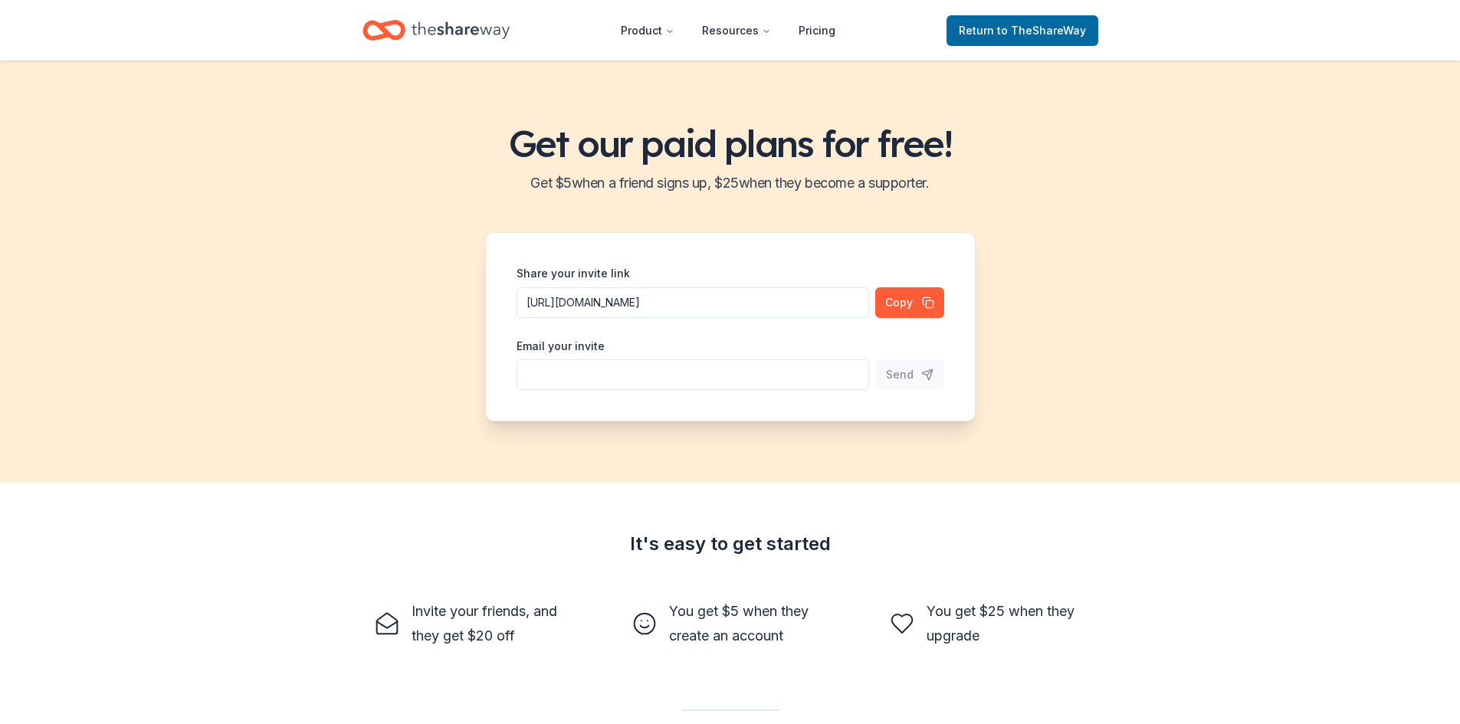
click at [391, 32] on icon "Home" at bounding box center [384, 30] width 43 height 36
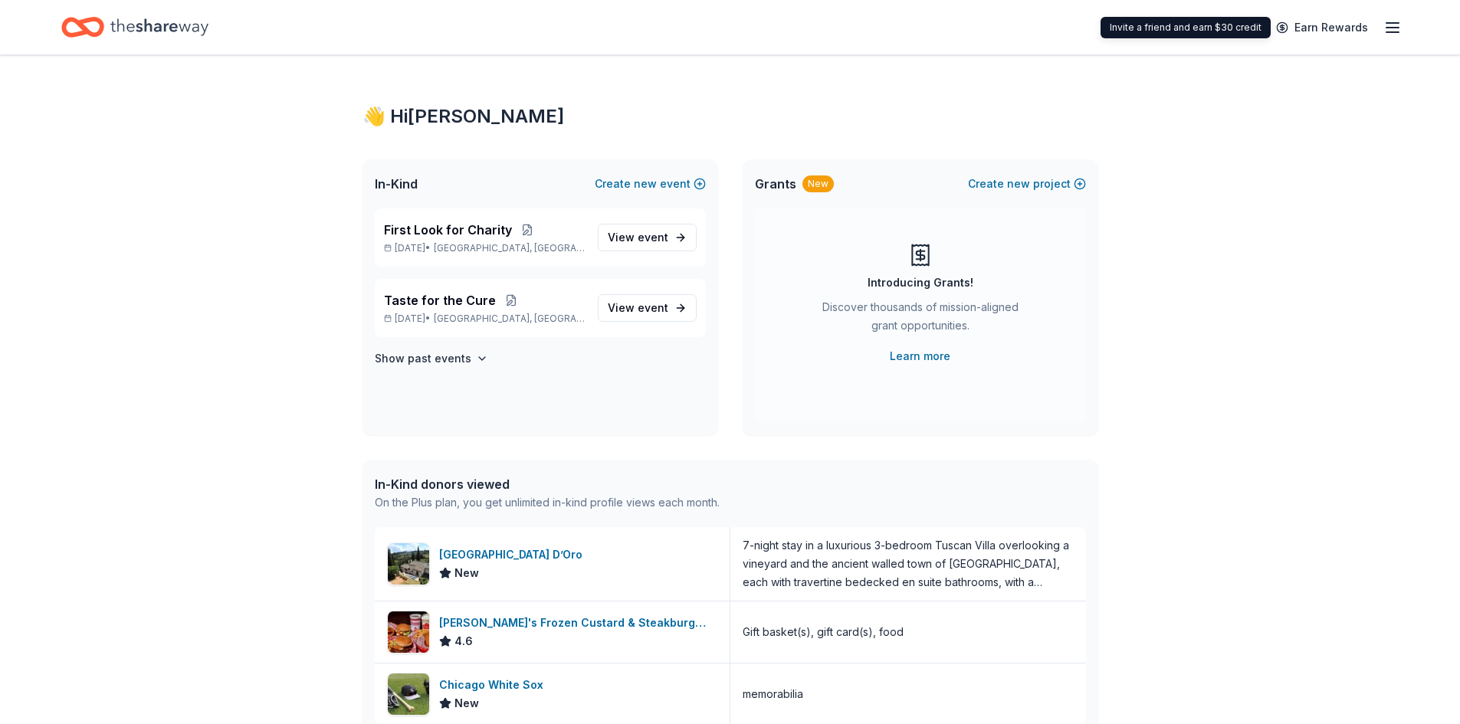
click at [1389, 25] on icon "button" at bounding box center [1392, 27] width 18 height 18
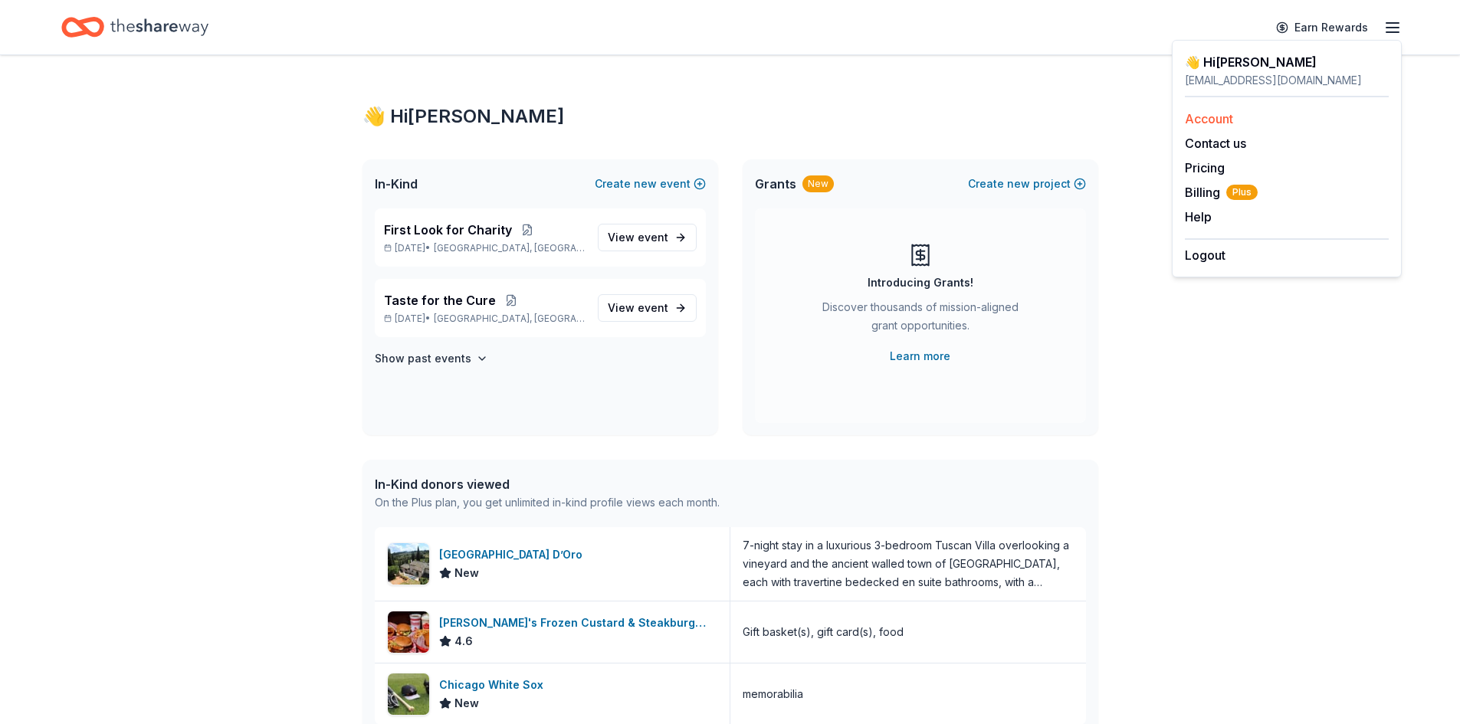
click at [1195, 117] on link "Account" at bounding box center [1209, 118] width 48 height 15
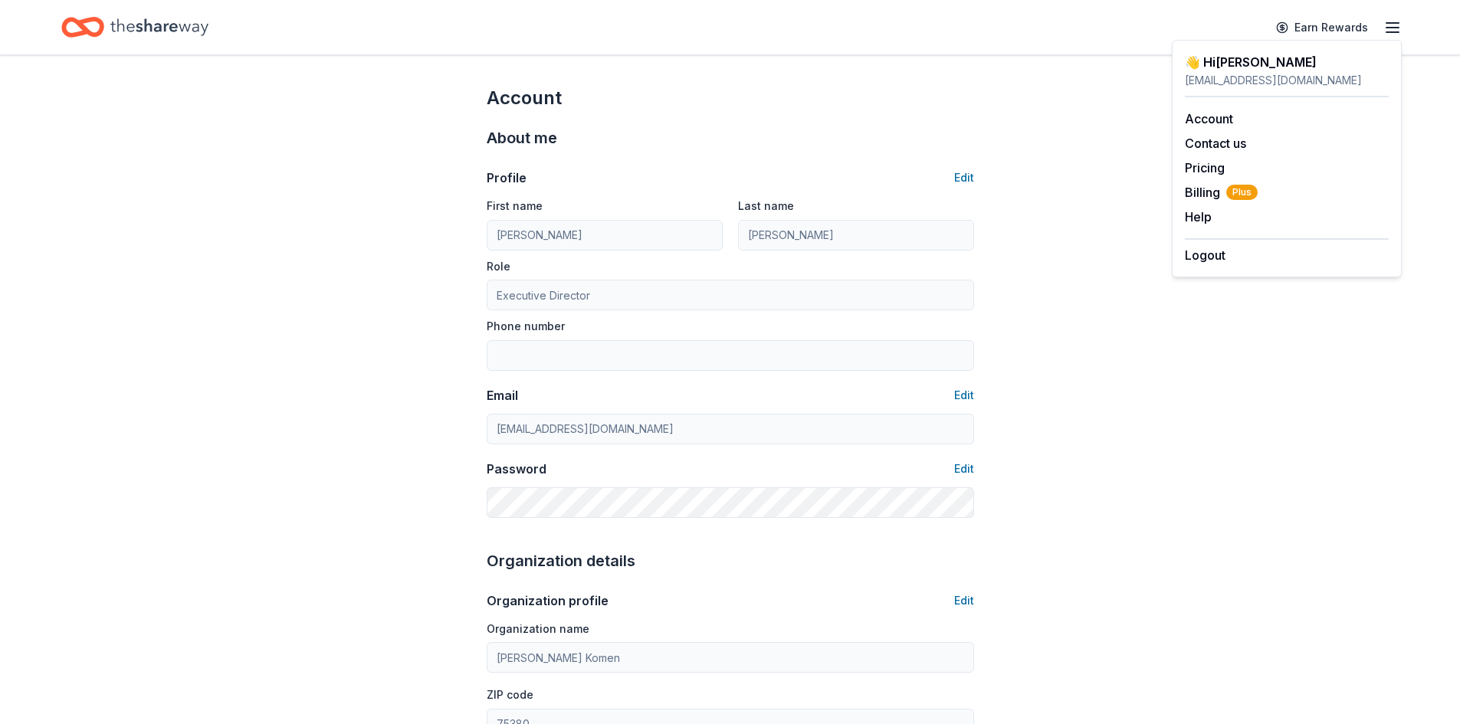
click at [959, 468] on button "Edit" at bounding box center [964, 469] width 20 height 18
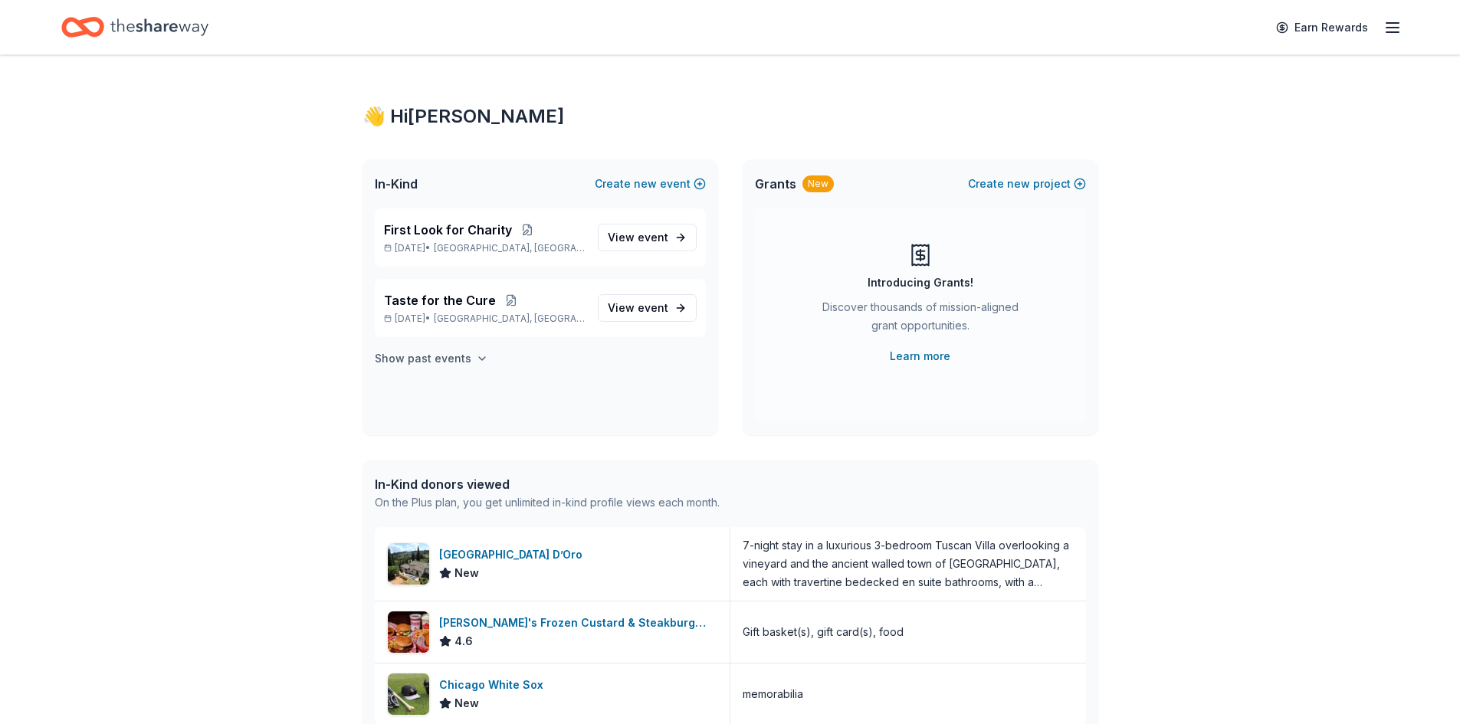
click at [445, 359] on h4 "Show past events" at bounding box center [423, 358] width 97 height 18
click at [272, 225] on div "👋 Hi Jaclyn In-Kind Create new event First Look for Charity Feb 06, 2026 • Chic…" at bounding box center [730, 537] width 1460 height 964
click at [271, 346] on div "👋 Hi Jaclyn In-Kind Create new event First Look for Charity Feb 06, 2026 • Chic…" at bounding box center [730, 537] width 1460 height 964
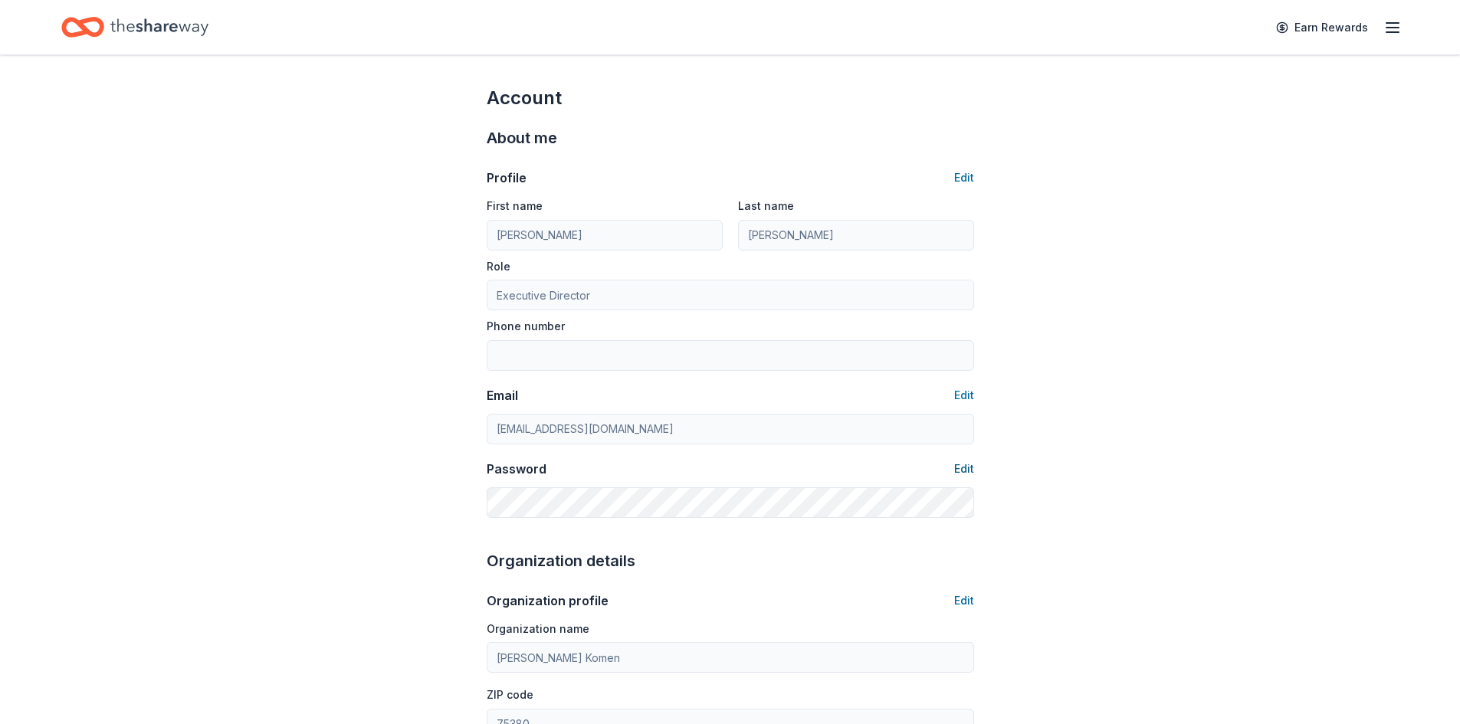
click at [967, 463] on button "Edit" at bounding box center [964, 469] width 20 height 18
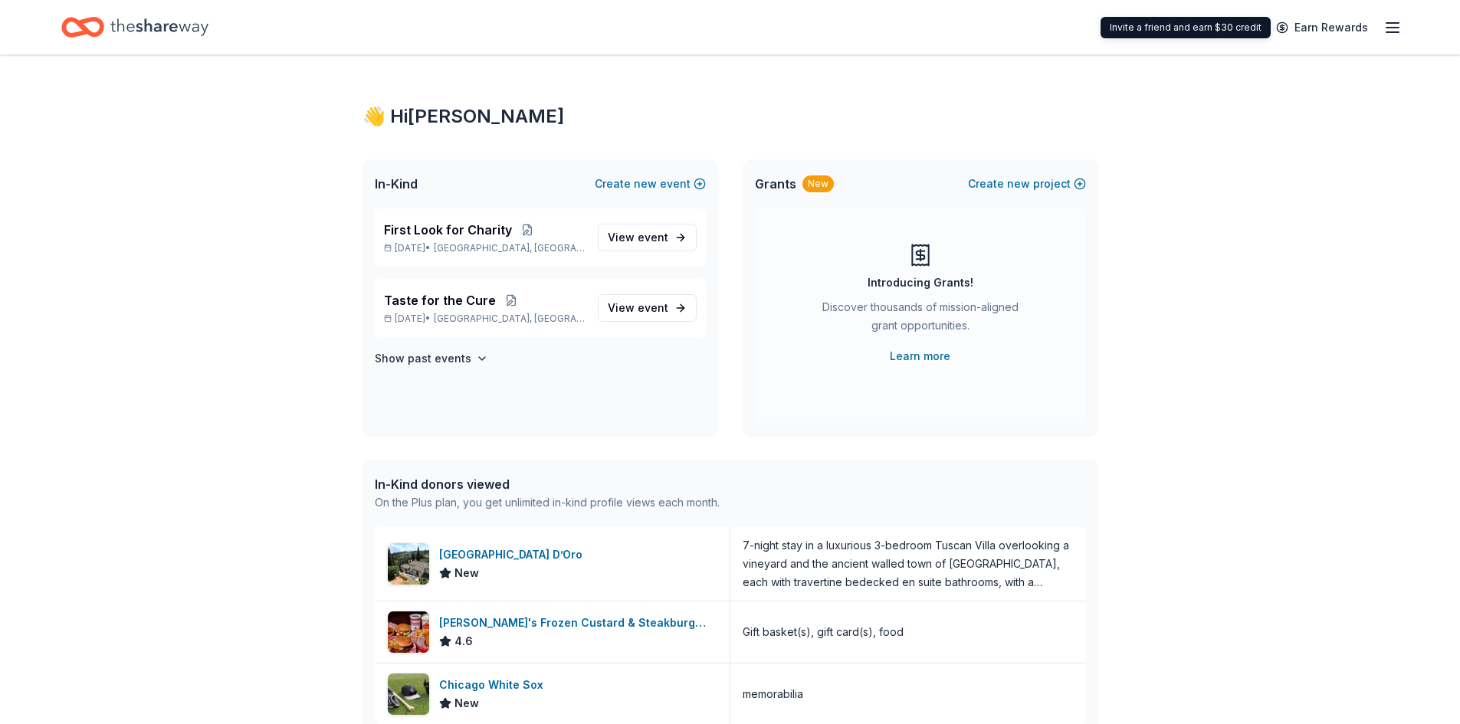
click at [1381, 31] on div "Earn Rewards" at bounding box center [1334, 27] width 135 height 36
click at [1397, 34] on icon "button" at bounding box center [1392, 27] width 18 height 18
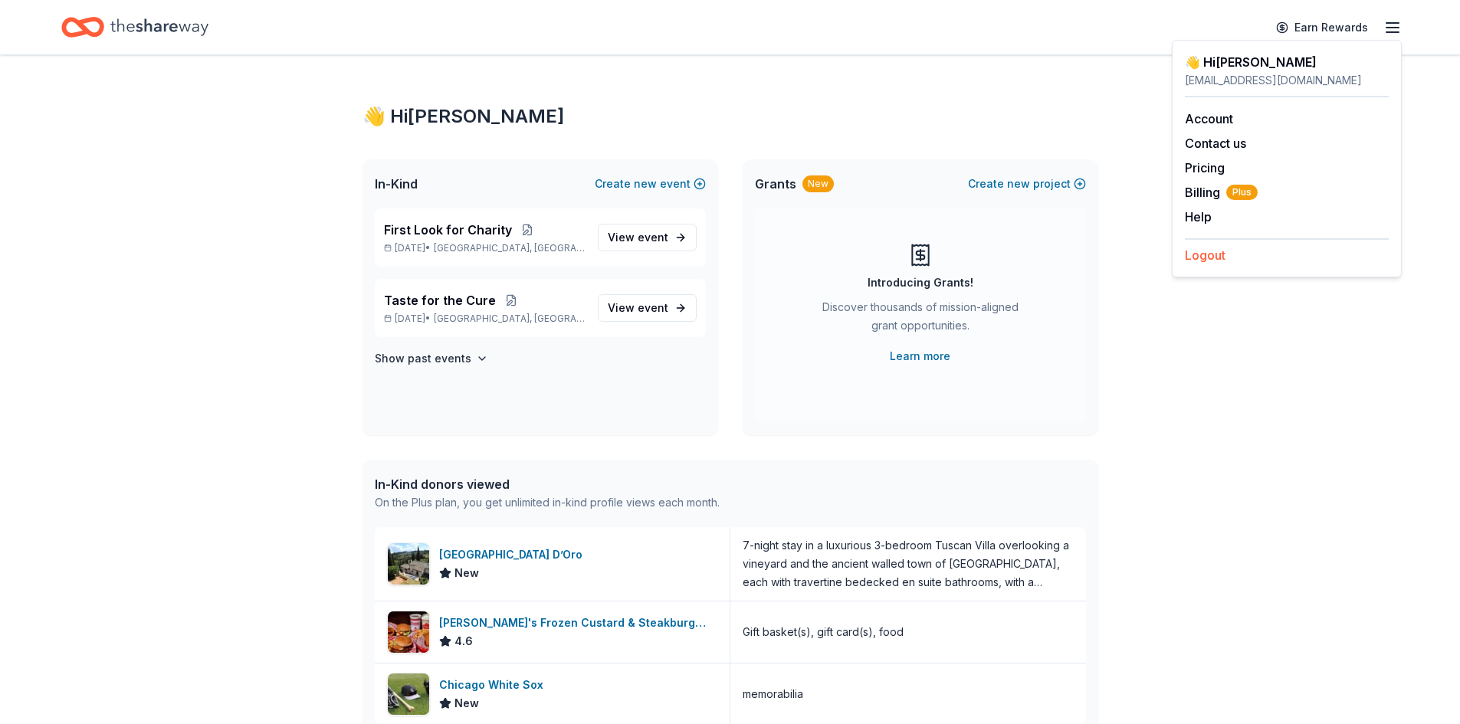
click at [1202, 258] on button "Logout" at bounding box center [1205, 255] width 41 height 18
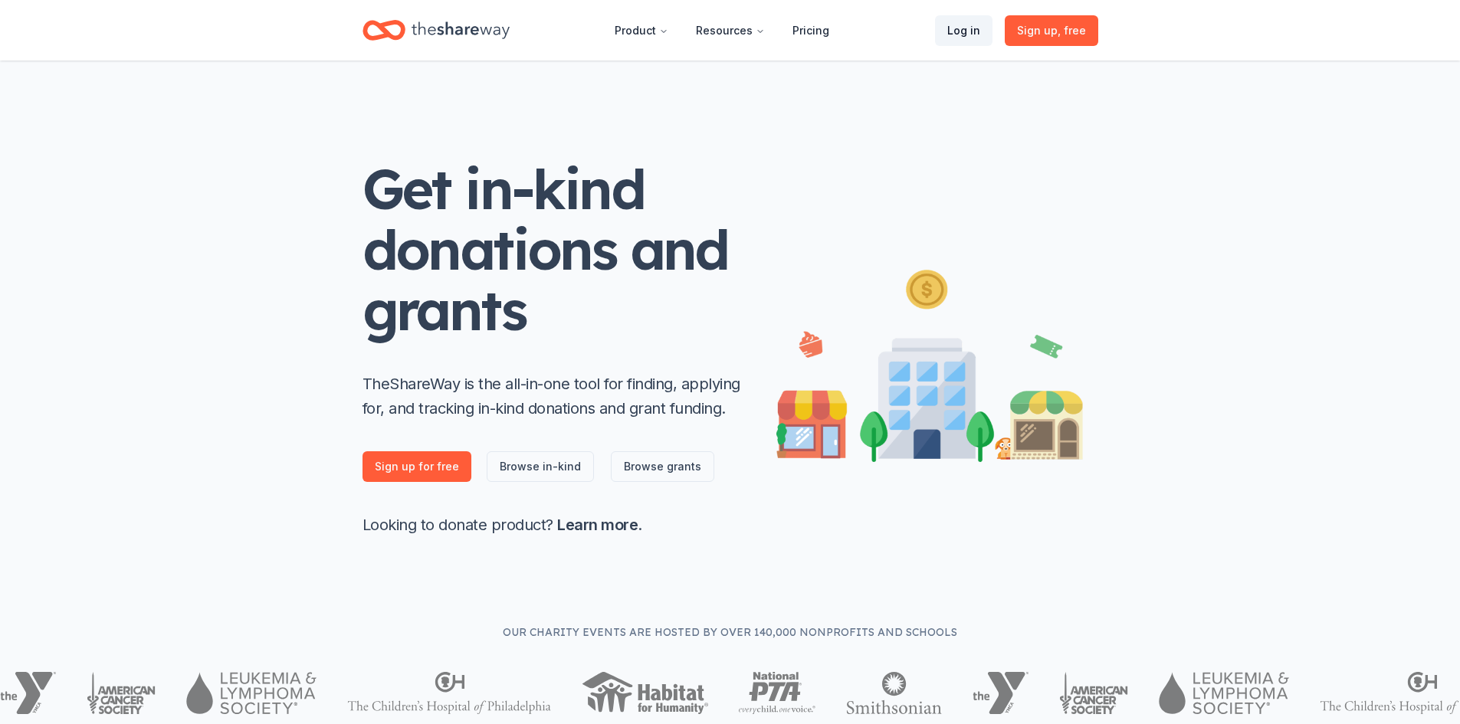
click at [961, 30] on link "Log in" at bounding box center [963, 30] width 57 height 31
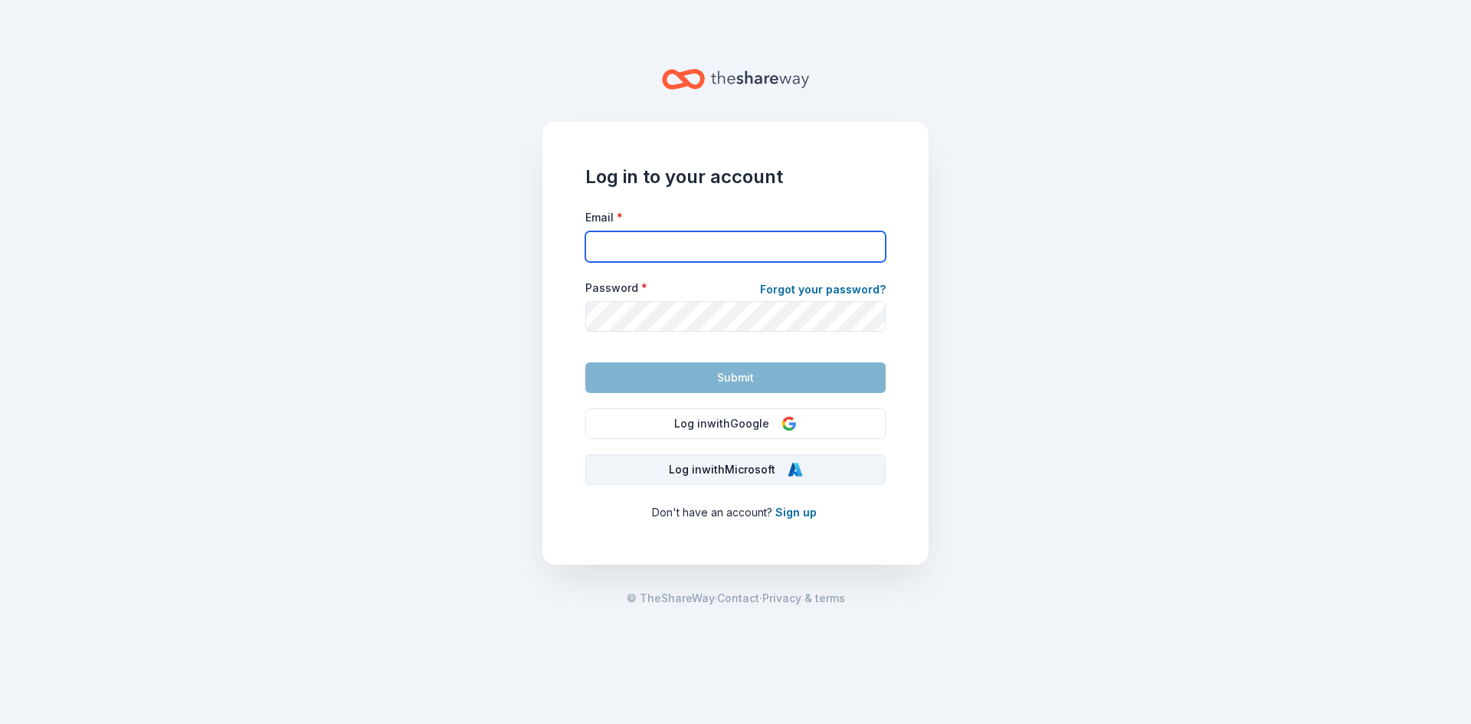
type input "jgroves@komen.org"
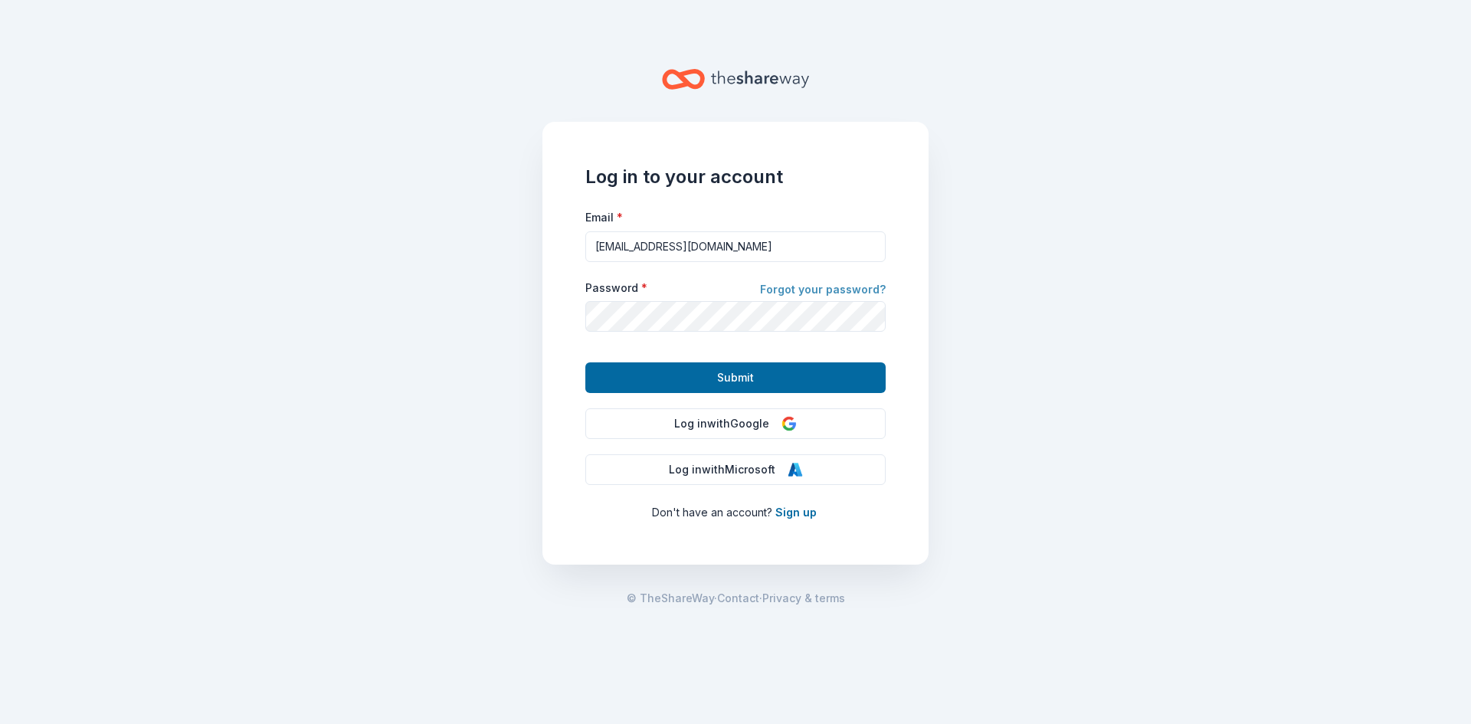
click at [806, 286] on link "Forgot your password?" at bounding box center [823, 290] width 126 height 21
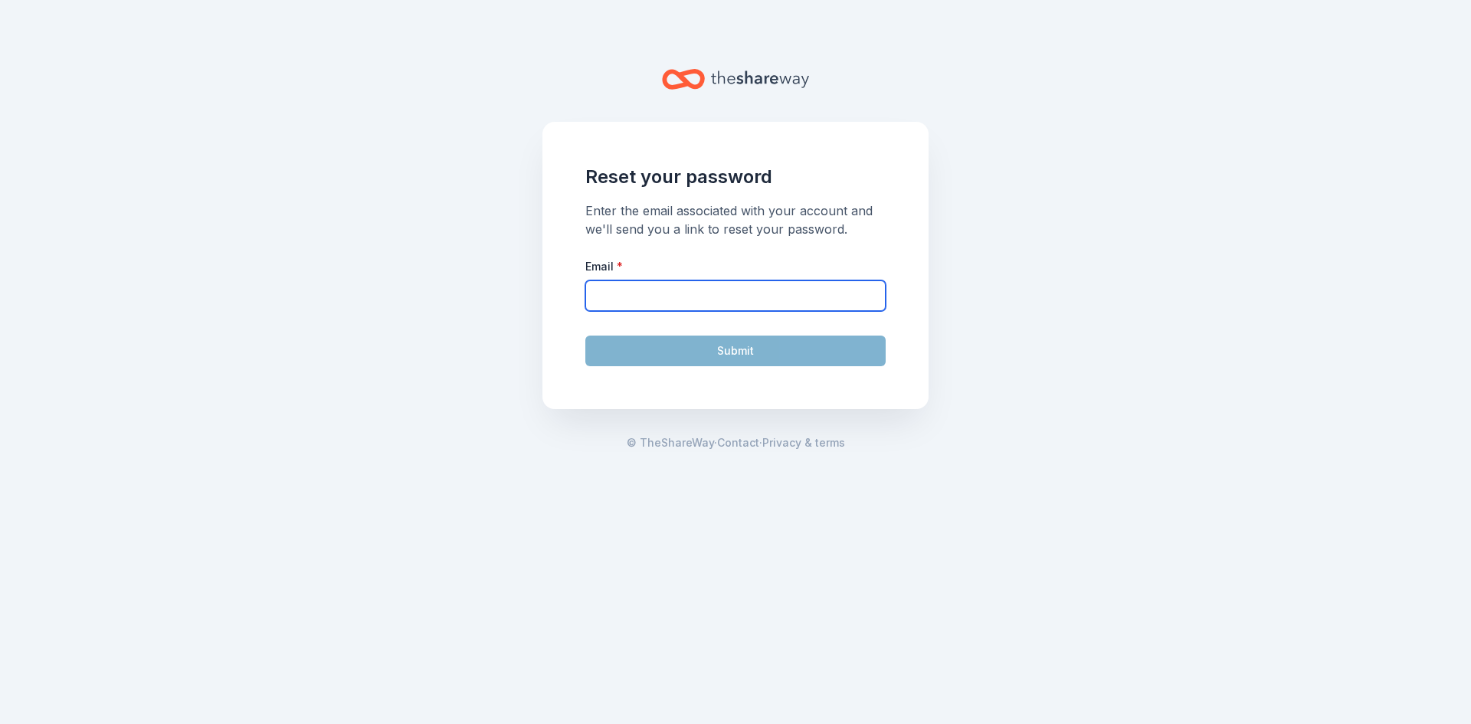
click at [698, 300] on input "Email *" at bounding box center [736, 295] width 300 height 31
type input "jgroves@komen.org"
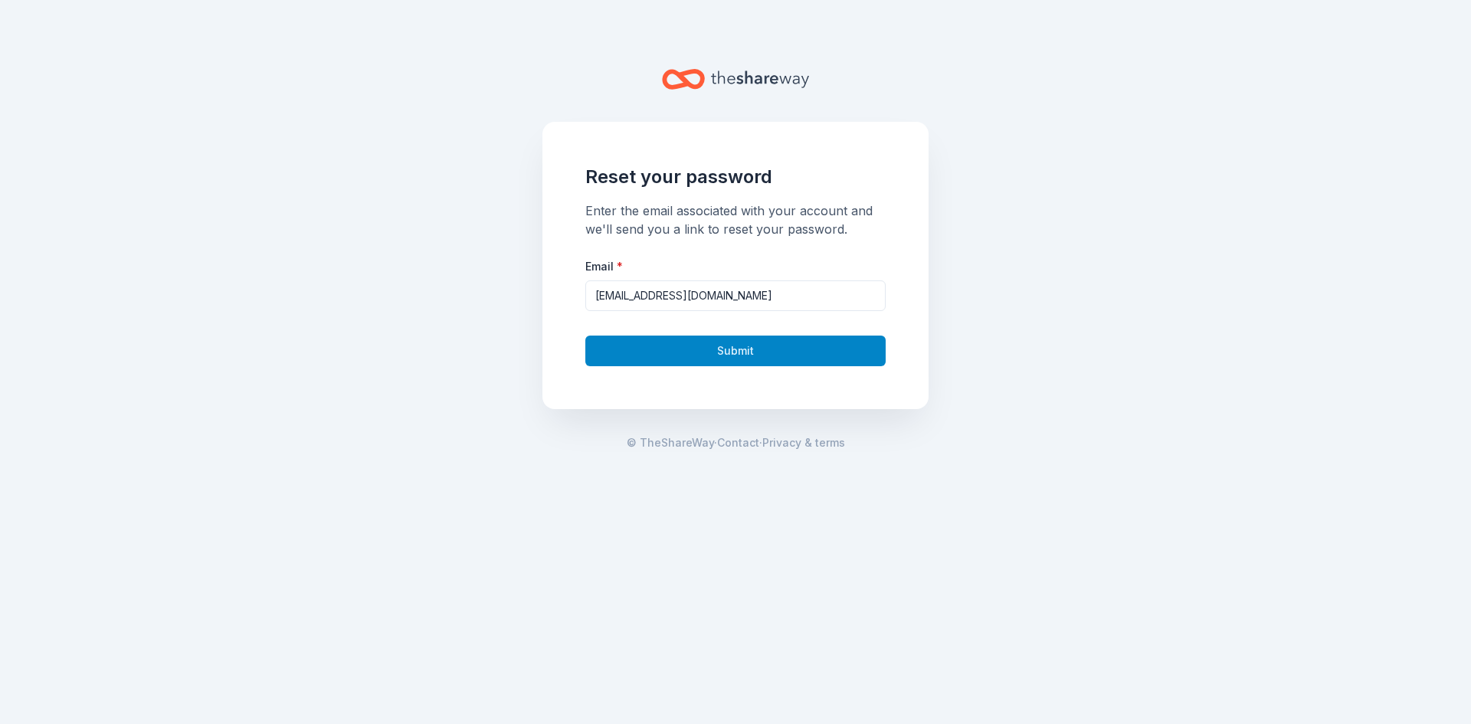
click at [710, 353] on button "Submit" at bounding box center [736, 351] width 300 height 31
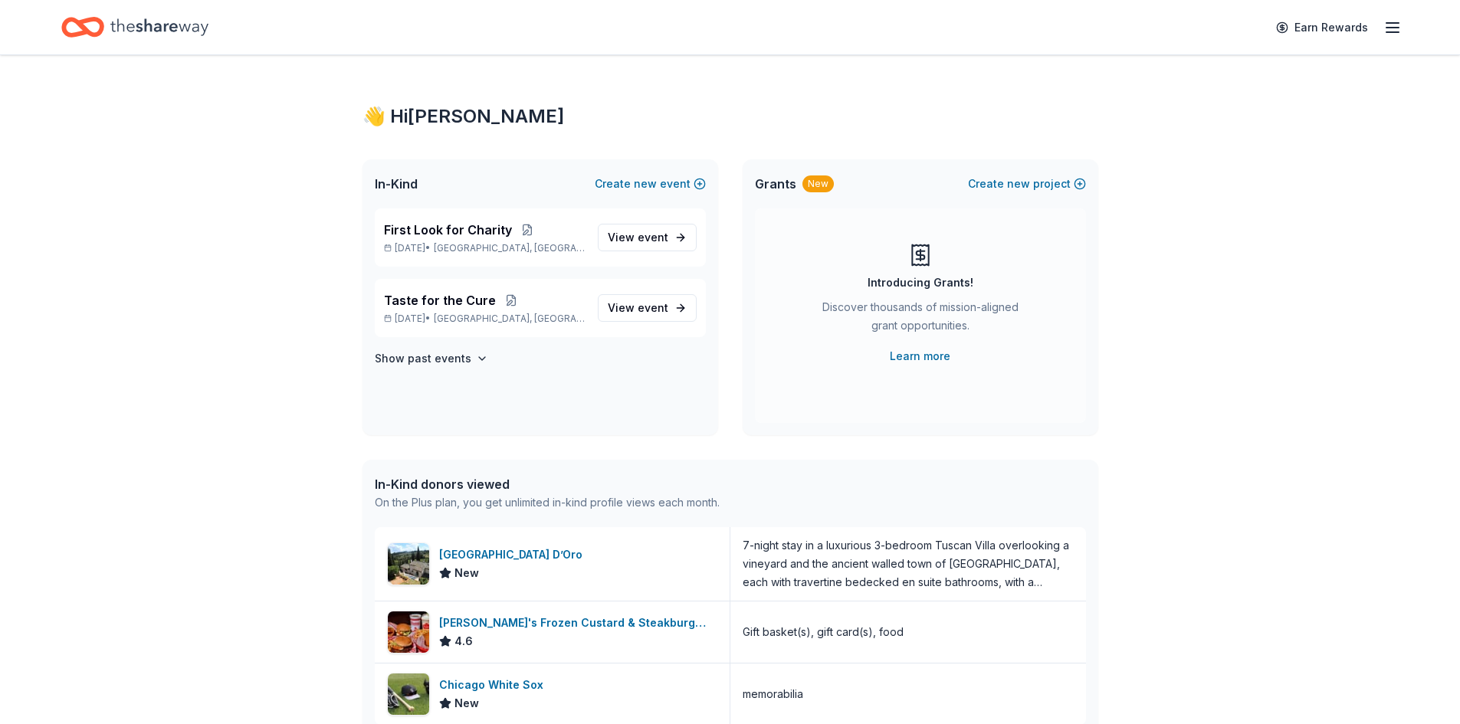
click at [151, 25] on icon "Home" at bounding box center [159, 26] width 98 height 17
